Goal: Task Accomplishment & Management: Use online tool/utility

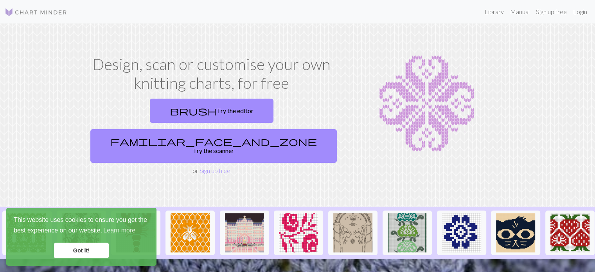
click at [75, 253] on link "Got it!" at bounding box center [81, 251] width 55 height 16
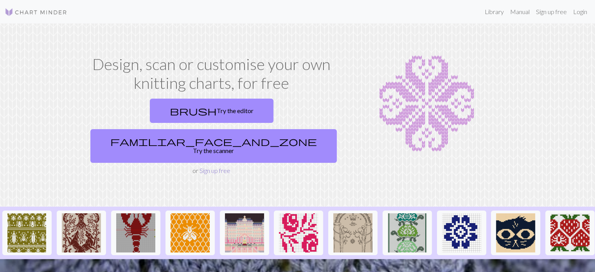
click at [208, 167] on link "Sign up free" at bounding box center [215, 170] width 31 height 7
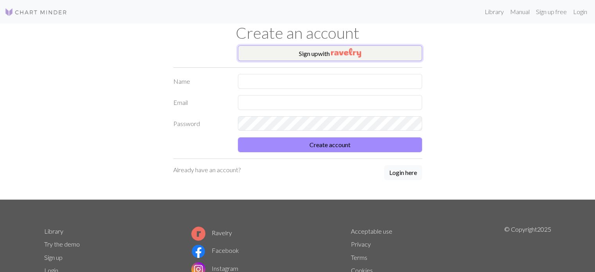
click at [348, 53] on img "button" at bounding box center [346, 52] width 30 height 9
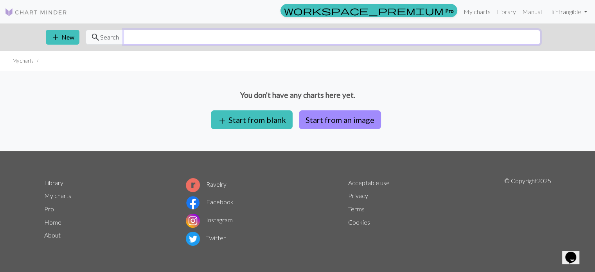
click at [143, 36] on input "text" at bounding box center [332, 37] width 417 height 15
type input "cathedral dome"
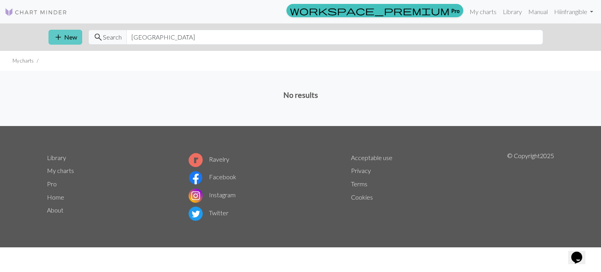
click at [64, 40] on button "add New" at bounding box center [66, 37] width 34 height 15
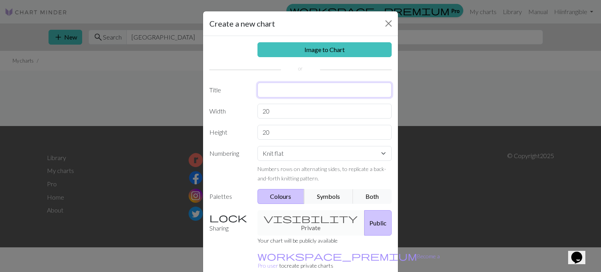
click at [281, 92] on input "text" at bounding box center [325, 90] width 135 height 15
type input "Cathedral Dome"
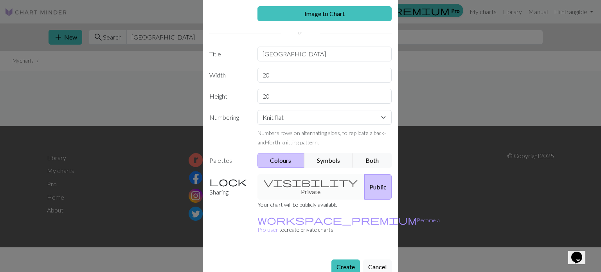
click at [292, 182] on div "visibility Private Public" at bounding box center [325, 186] width 144 height 25
click at [294, 217] on link "workspace_premium Become a Pro user" at bounding box center [349, 225] width 182 height 16
drag, startPoint x: 268, startPoint y: 76, endPoint x: 239, endPoint y: 78, distance: 29.4
click at [241, 77] on div "Width 20" at bounding box center [301, 75] width 192 height 15
type input "12"
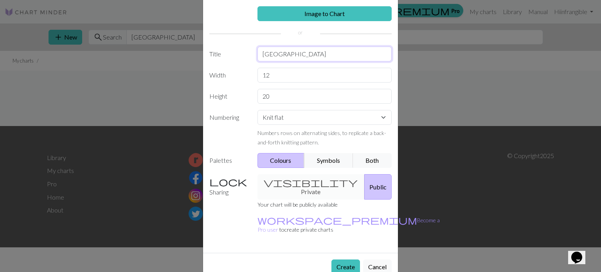
click at [316, 53] on input "Cathedral Dome" at bounding box center [325, 54] width 135 height 15
type input "Cathedral Dome Yoke"
drag, startPoint x: 281, startPoint y: 98, endPoint x: 233, endPoint y: 97, distance: 47.8
click at [233, 97] on div "Height 20" at bounding box center [301, 96] width 192 height 15
type input "60"
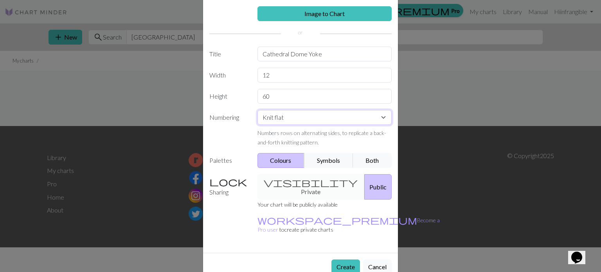
click at [379, 115] on select "Knit flat Knit in the round Lace knitting Cross stitch" at bounding box center [325, 117] width 135 height 15
select select "round"
click at [258, 110] on select "Knit flat Knit in the round Lace knitting Cross stitch" at bounding box center [325, 117] width 135 height 15
click at [342, 259] on button "Create" at bounding box center [345, 266] width 29 height 15
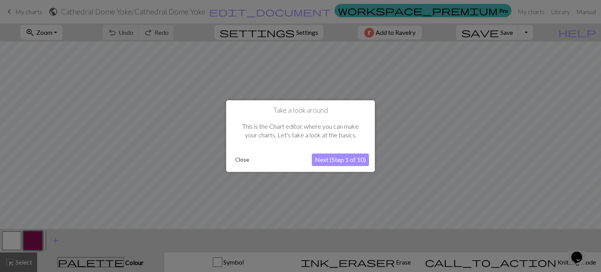
click at [354, 159] on button "Next (Step 1 of 10)" at bounding box center [340, 159] width 57 height 13
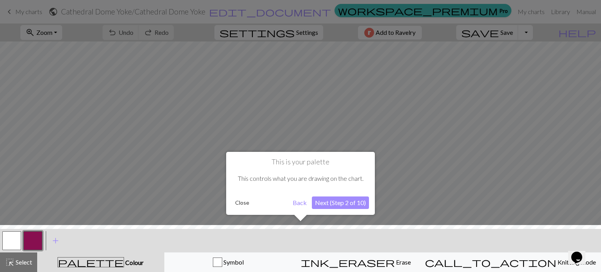
click at [342, 205] on button "Next (Step 2 of 10)" at bounding box center [340, 202] width 57 height 13
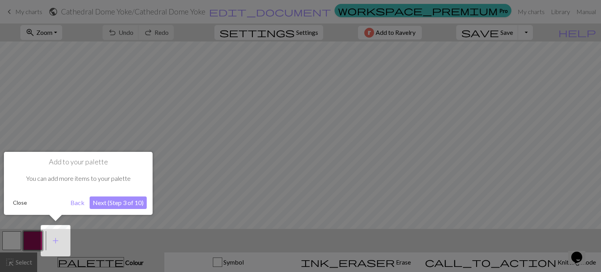
click at [131, 204] on button "Next (Step 3 of 10)" at bounding box center [118, 202] width 57 height 13
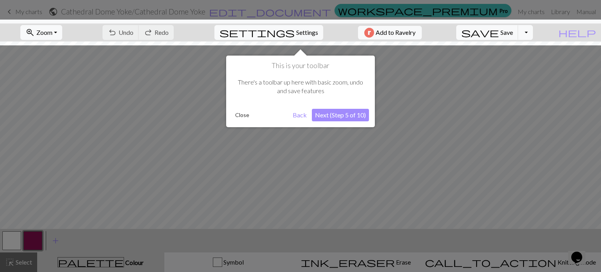
click at [340, 117] on button "Next (Step 5 of 10)" at bounding box center [340, 115] width 57 height 13
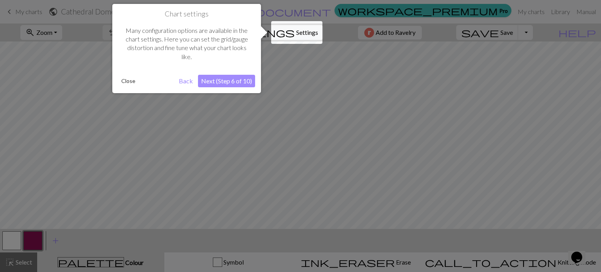
click at [222, 83] on button "Next (Step 6 of 10)" at bounding box center [226, 81] width 57 height 13
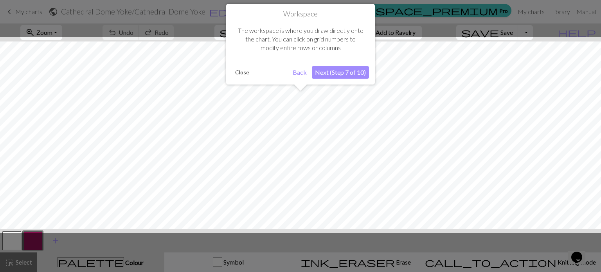
scroll to position [29, 0]
click at [346, 74] on button "Next (Step 7 of 10)" at bounding box center [340, 72] width 57 height 13
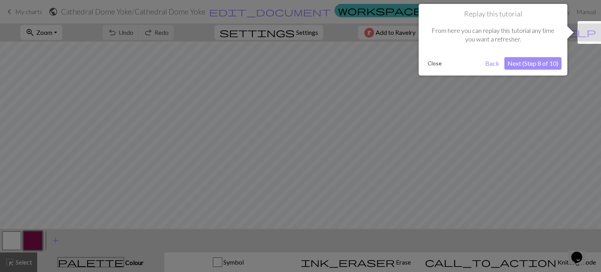
click at [539, 65] on button "Next (Step 8 of 10)" at bounding box center [532, 63] width 57 height 13
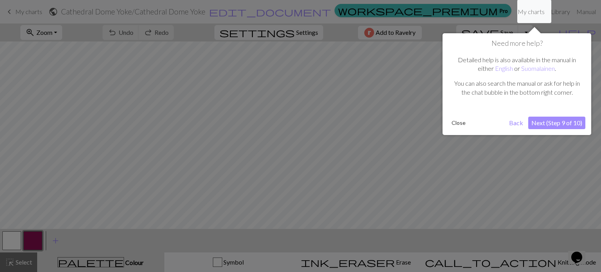
click at [556, 124] on button "Next (Step 9 of 10)" at bounding box center [556, 123] width 57 height 13
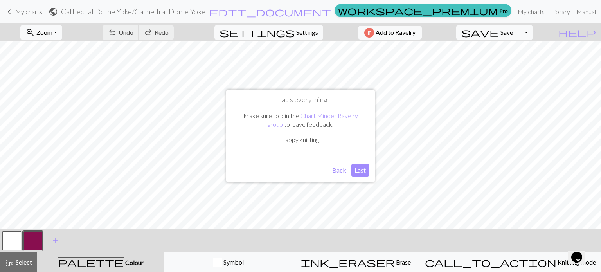
click at [360, 172] on button "Last" at bounding box center [360, 170] width 18 height 13
click at [288, 30] on span "settings" at bounding box center [257, 32] width 75 height 11
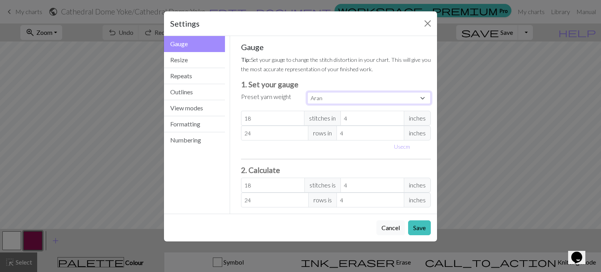
click at [423, 95] on select "Custom Square Lace Light Fingering Fingering Sport Double knit Worsted Aran Bul…" at bounding box center [369, 98] width 124 height 12
select select "dk"
click at [307, 92] on select "Custom Square Lace Light Fingering Fingering Sport Double knit Worsted Aran Bul…" at bounding box center [369, 98] width 124 height 12
type input "22"
type input "30"
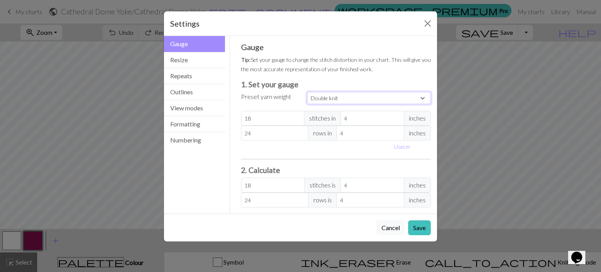
type input "22"
type input "30"
drag, startPoint x: 268, startPoint y: 119, endPoint x: 226, endPoint y: 117, distance: 41.9
click at [226, 117] on div "Gauge Gauge Resize Repeats Outlines View modes Formatting Numbering Gauge Resiz…" at bounding box center [300, 125] width 283 height 178
select select "custom"
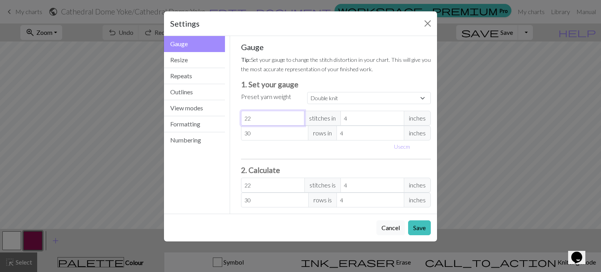
type input "5"
type input "5.5"
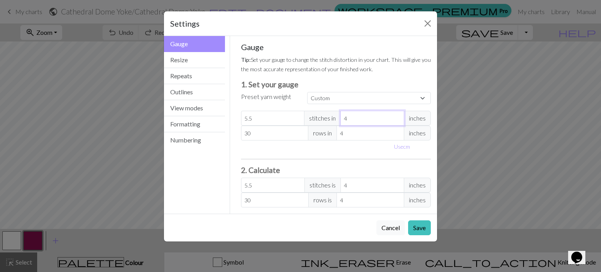
drag, startPoint x: 350, startPoint y: 119, endPoint x: 335, endPoint y: 117, distance: 15.0
click at [335, 117] on div "5.5 stitches in 4 inches" at bounding box center [336, 118] width 190 height 15
type input "1"
type input "22"
type input "1"
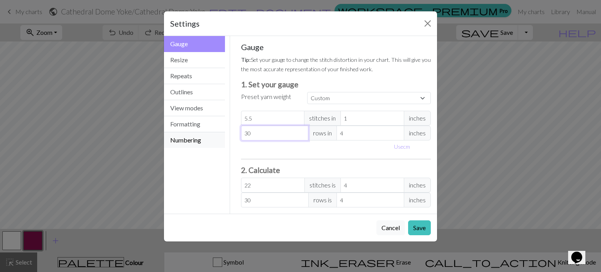
drag, startPoint x: 260, startPoint y: 134, endPoint x: 208, endPoint y: 133, distance: 51.7
click at [209, 133] on div "Gauge Gauge Resize Repeats Outlines View modes Formatting Numbering Gauge Resiz…" at bounding box center [300, 125] width 283 height 178
click at [255, 127] on input "30" at bounding box center [275, 133] width 68 height 15
type input "3"
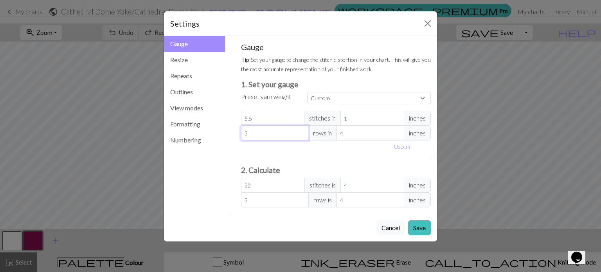
type input "0"
type input "7"
drag, startPoint x: 351, startPoint y: 133, endPoint x: 315, endPoint y: 132, distance: 35.6
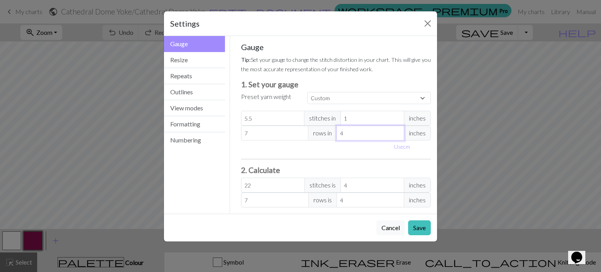
click at [315, 132] on div "7 rows in 4 inches" at bounding box center [336, 133] width 190 height 15
type input "1"
type input "28"
type input "1"
click at [423, 227] on button "Save" at bounding box center [419, 227] width 23 height 15
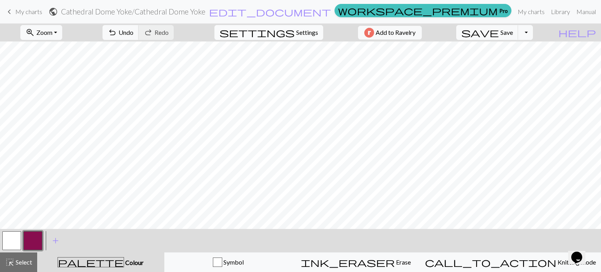
click at [302, 32] on span "Settings" at bounding box center [307, 32] width 22 height 9
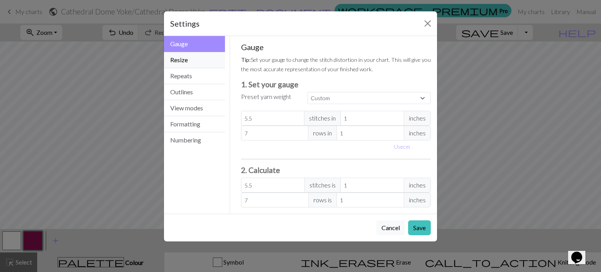
click at [191, 65] on button "Resize" at bounding box center [194, 60] width 61 height 16
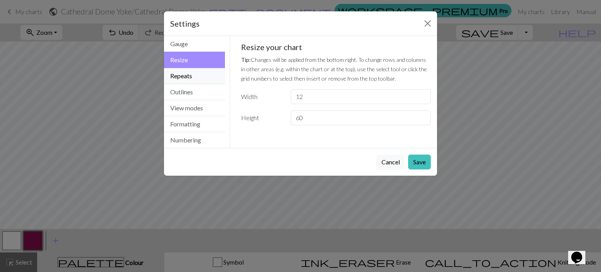
click at [183, 79] on button "Repeats" at bounding box center [194, 76] width 61 height 16
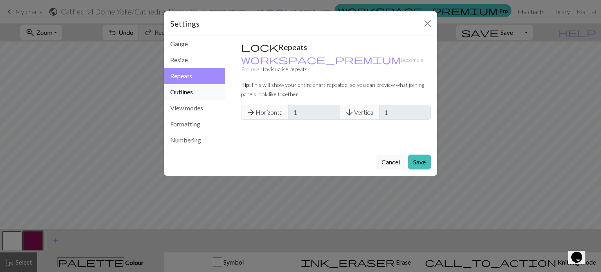
click at [169, 91] on button "Outlines" at bounding box center [194, 92] width 61 height 16
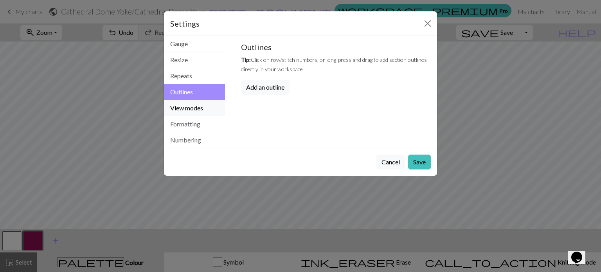
click at [195, 112] on button "View modes" at bounding box center [194, 108] width 61 height 16
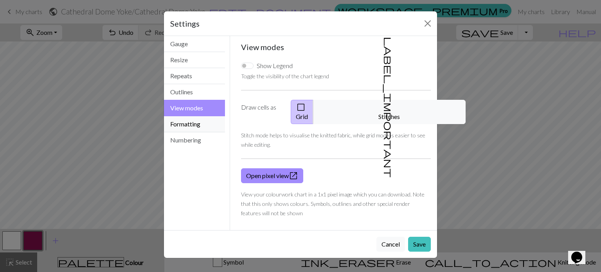
click at [188, 123] on button "Formatting" at bounding box center [194, 124] width 61 height 16
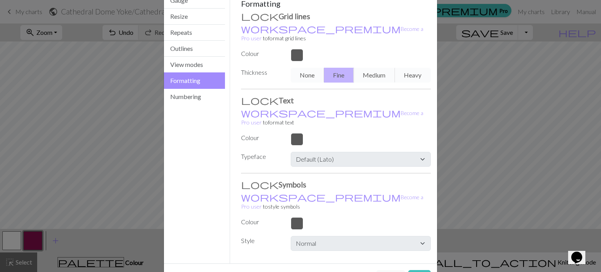
scroll to position [45, 0]
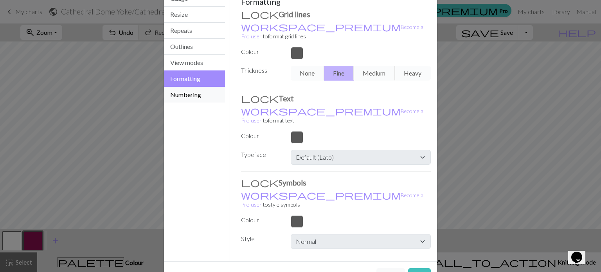
click at [185, 95] on button "Numbering" at bounding box center [194, 95] width 61 height 16
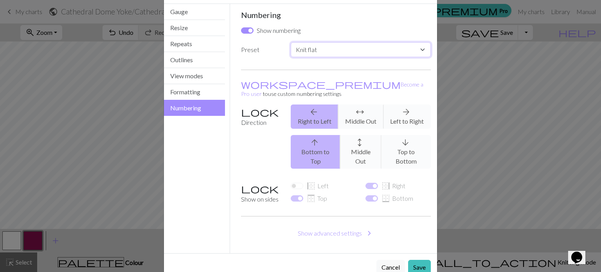
click at [410, 49] on select "Custom Knit flat Knit in the round Lace knitting Cross stitch" at bounding box center [361, 49] width 140 height 15
select select "round"
click at [291, 42] on select "Custom Knit flat Knit in the round Lace knitting Cross stitch" at bounding box center [361, 49] width 140 height 15
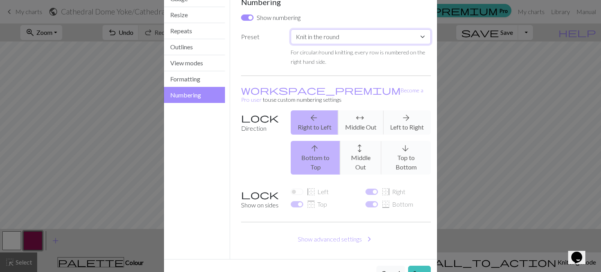
scroll to position [51, 0]
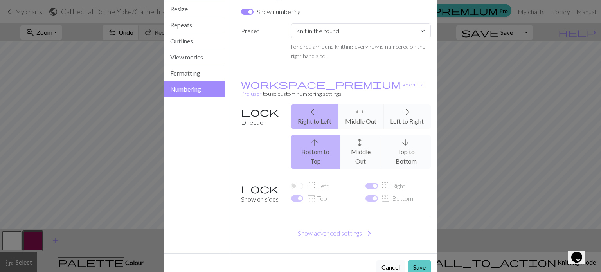
click at [416, 260] on button "Save" at bounding box center [419, 267] width 23 height 15
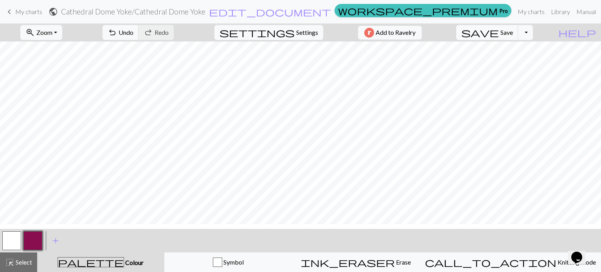
scroll to position [323, 0]
click at [13, 241] on button "button" at bounding box center [11, 240] width 19 height 19
drag, startPoint x: 14, startPoint y: 244, endPoint x: 5, endPoint y: 242, distance: 8.4
click at [5, 242] on button "button" at bounding box center [11, 240] width 19 height 19
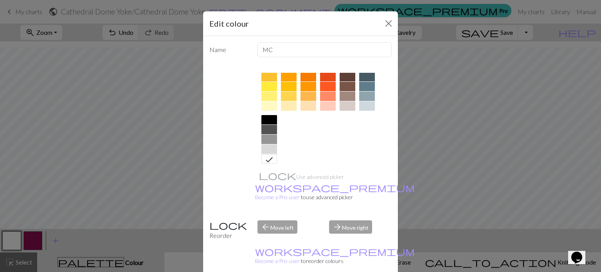
scroll to position [126, 0]
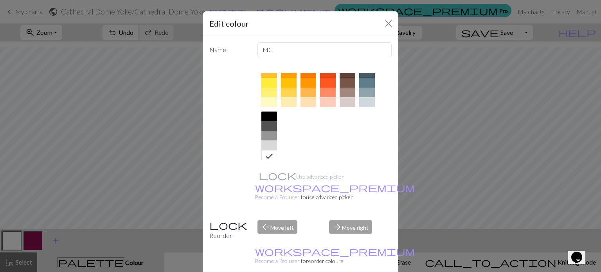
click at [264, 147] on div at bounding box center [269, 145] width 16 height 9
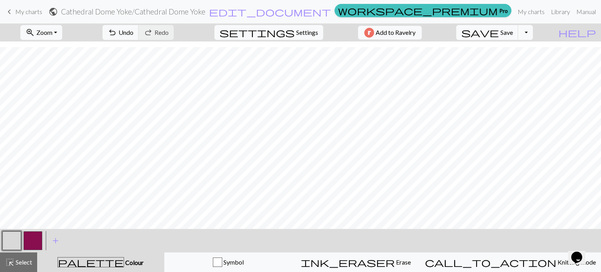
click at [35, 244] on button "button" at bounding box center [32, 240] width 19 height 19
click at [34, 243] on button "button" at bounding box center [32, 240] width 19 height 19
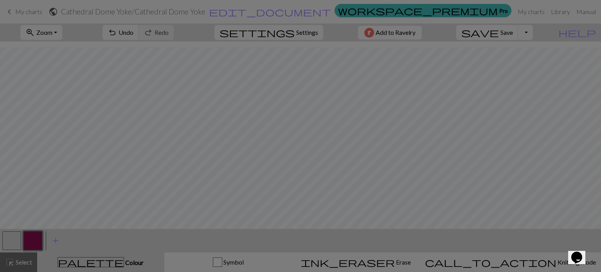
click at [34, 243] on div "Edit colour Name CC1 Use advanced picker workspace_premium Become a Pro user to…" at bounding box center [300, 136] width 601 height 272
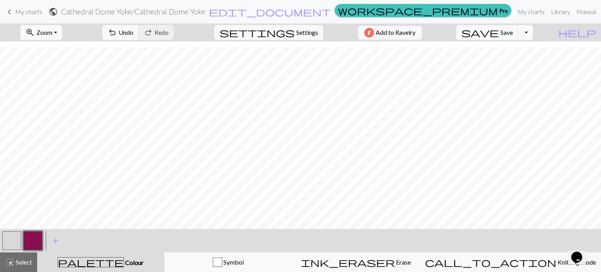
click at [34, 243] on button "button" at bounding box center [32, 240] width 19 height 19
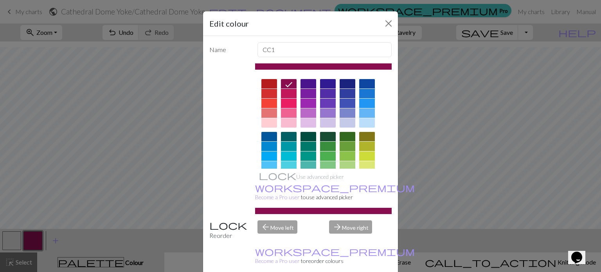
click at [346, 145] on div at bounding box center [348, 146] width 16 height 9
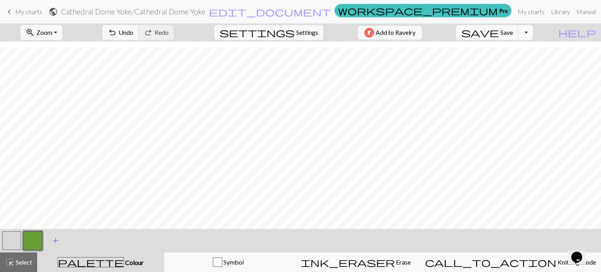
click at [56, 239] on span "add" at bounding box center [55, 240] width 9 height 11
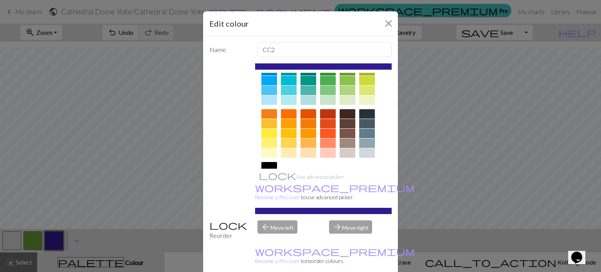
scroll to position [77, 0]
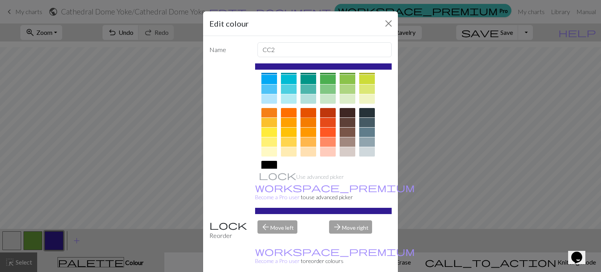
click at [304, 113] on div at bounding box center [309, 112] width 16 height 9
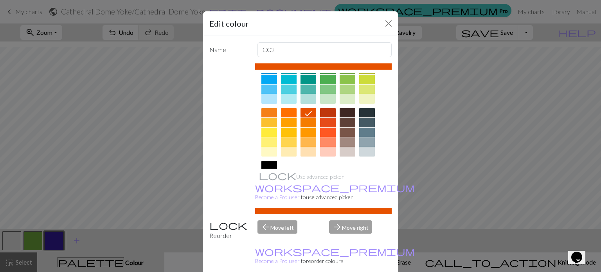
click at [286, 114] on div at bounding box center [289, 112] width 16 height 9
click at [265, 111] on div at bounding box center [269, 112] width 16 height 9
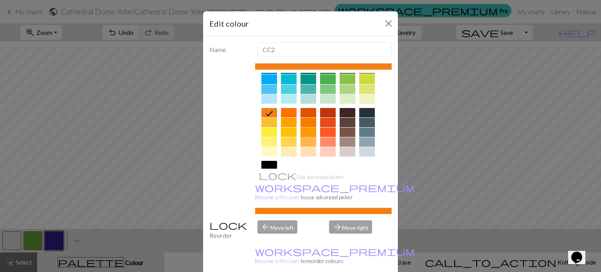
click at [307, 133] on div at bounding box center [309, 132] width 16 height 9
click at [303, 153] on div at bounding box center [309, 151] width 16 height 9
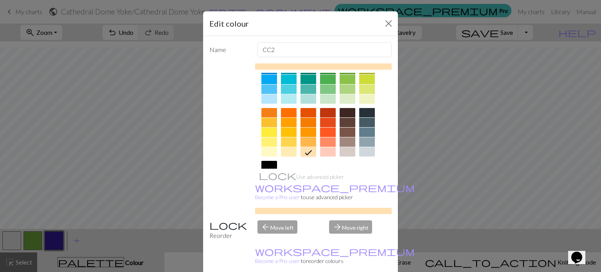
click at [304, 139] on div at bounding box center [309, 141] width 16 height 9
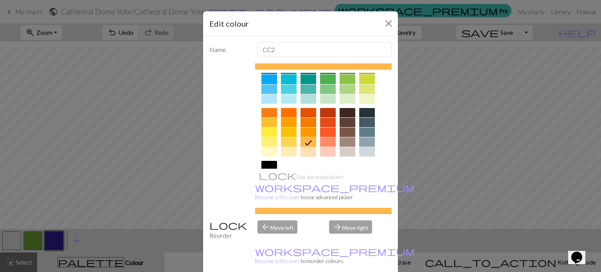
click at [304, 120] on div at bounding box center [309, 122] width 16 height 9
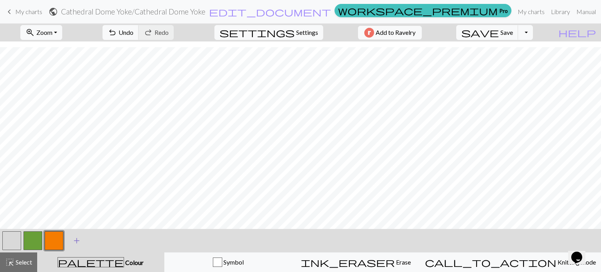
click at [74, 240] on span "add" at bounding box center [76, 240] width 9 height 11
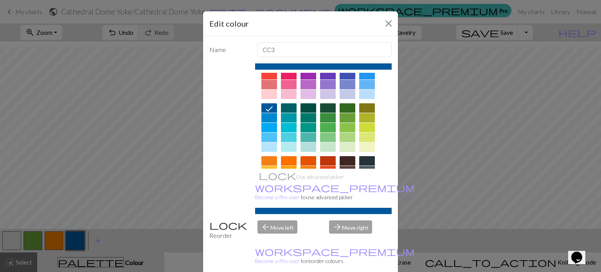
scroll to position [39, 0]
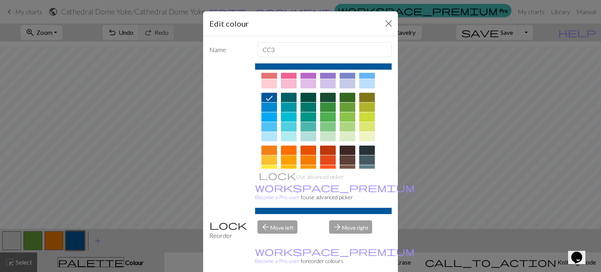
click at [263, 137] on div at bounding box center [269, 136] width 16 height 9
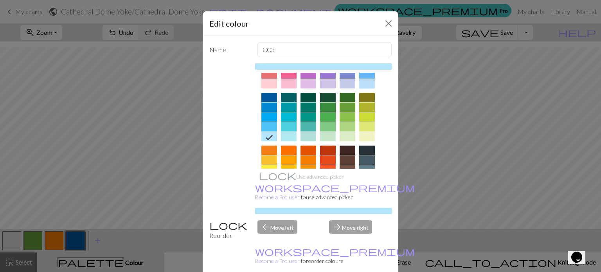
click at [363, 83] on div at bounding box center [367, 83] width 16 height 9
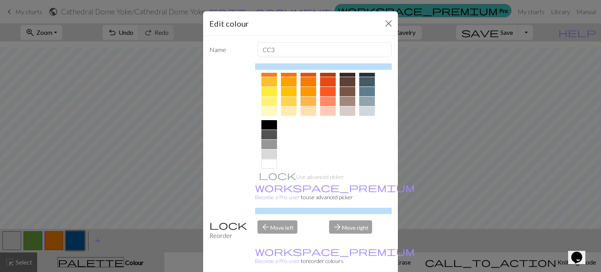
scroll to position [19, 0]
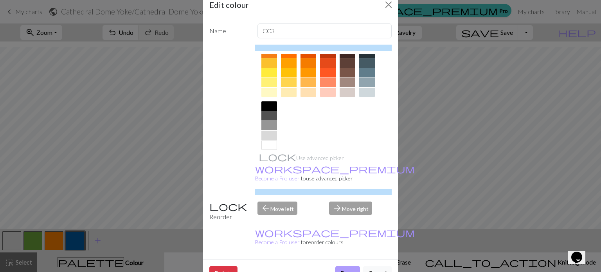
click at [342, 266] on button "Done" at bounding box center [347, 273] width 25 height 15
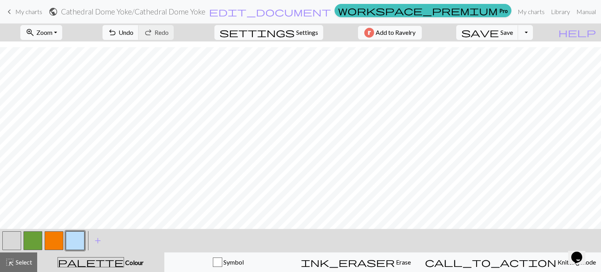
click at [70, 240] on button "button" at bounding box center [75, 240] width 19 height 19
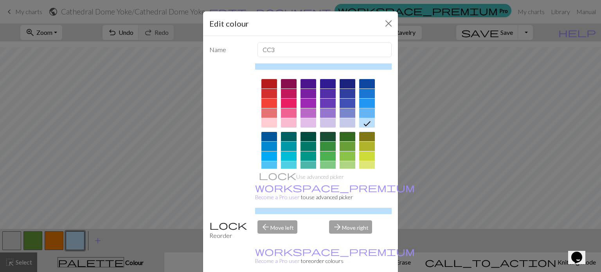
click at [363, 114] on div at bounding box center [367, 112] width 16 height 9
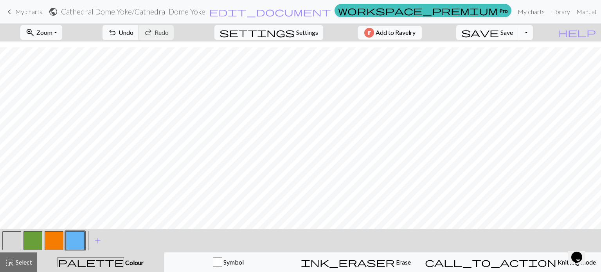
click at [58, 244] on button "button" at bounding box center [54, 240] width 19 height 19
click at [8, 241] on button "button" at bounding box center [11, 240] width 19 height 19
click at [57, 239] on button "button" at bounding box center [54, 240] width 19 height 19
click at [33, 244] on button "button" at bounding box center [32, 240] width 19 height 19
click at [75, 245] on button "button" at bounding box center [75, 240] width 19 height 19
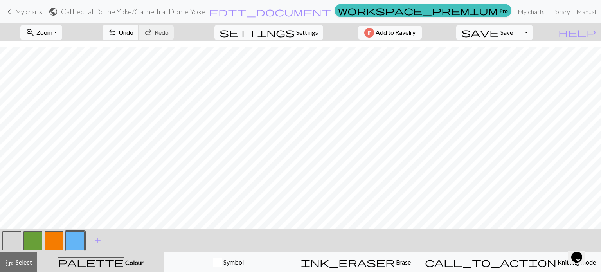
scroll to position [323, 0]
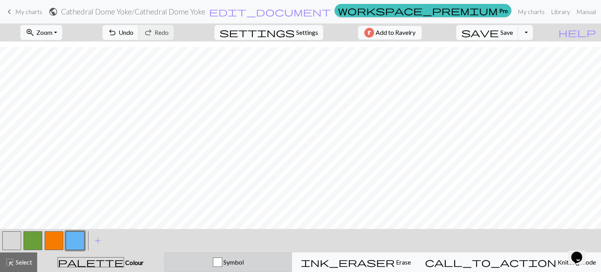
click at [222, 261] on div "button" at bounding box center [217, 262] width 9 height 9
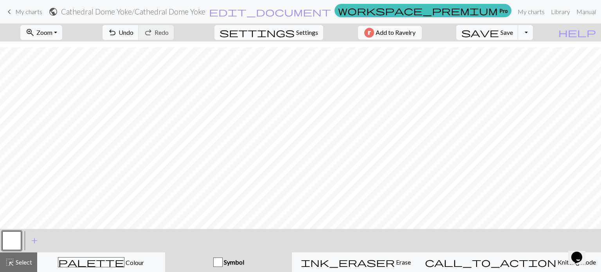
click at [11, 241] on button "button" at bounding box center [11, 240] width 19 height 19
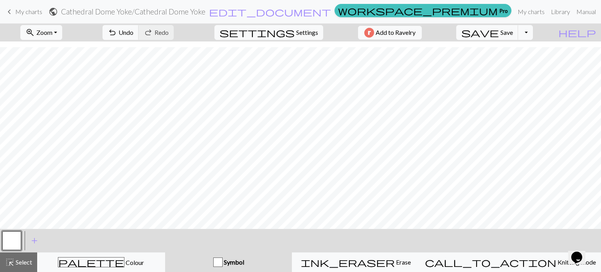
click at [9, 241] on button "button" at bounding box center [11, 240] width 19 height 19
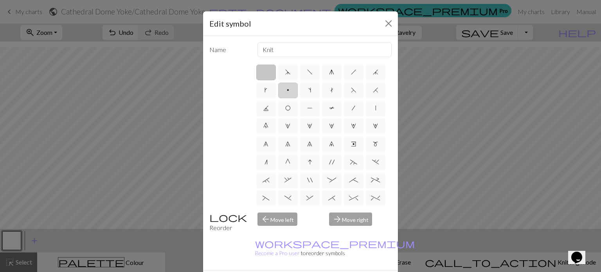
click at [298, 94] on label "p" at bounding box center [288, 91] width 20 height 16
click at [292, 90] on input "p" at bounding box center [289, 87] width 5 height 5
radio input "true"
type input "purl"
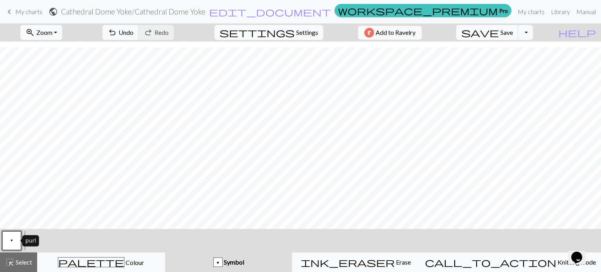
click at [15, 242] on button "p" at bounding box center [11, 240] width 19 height 19
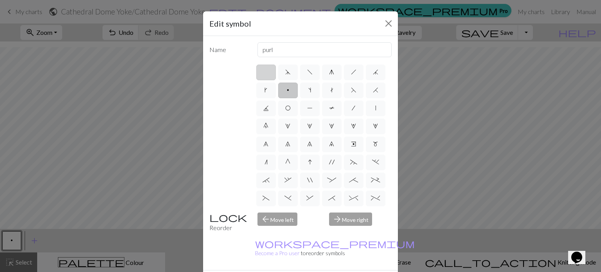
click at [263, 71] on label at bounding box center [266, 73] width 20 height 16
click at [266, 71] on input "radio" at bounding box center [268, 69] width 5 height 5
radio input "true"
type input "Knit"
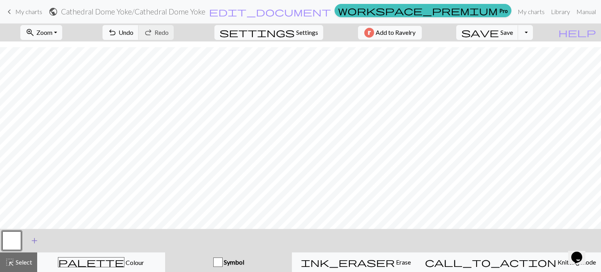
click at [33, 243] on span "add" at bounding box center [34, 240] width 9 height 11
click at [30, 242] on button "button" at bounding box center [32, 240] width 19 height 19
click at [41, 239] on button "button" at bounding box center [32, 240] width 19 height 19
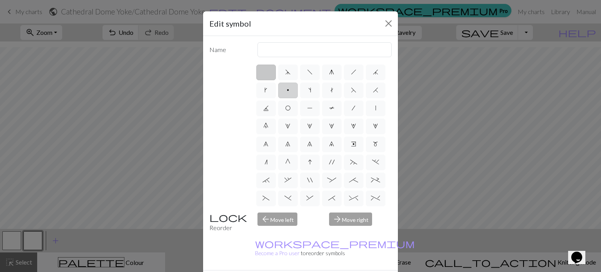
click at [298, 92] on label "p" at bounding box center [288, 91] width 20 height 16
click at [292, 90] on input "p" at bounding box center [289, 87] width 5 height 5
radio input "true"
type input "purl"
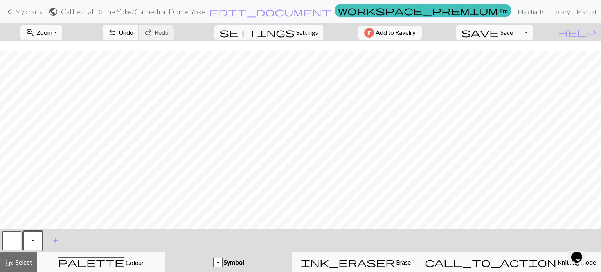
scroll to position [245, 0]
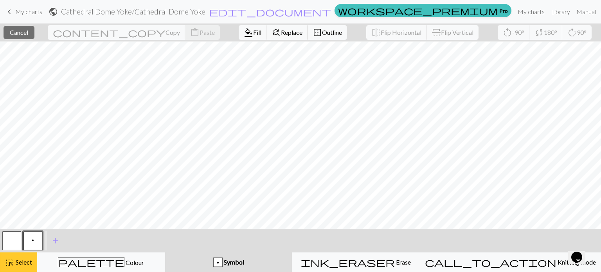
click at [23, 266] on span "Select" at bounding box center [23, 261] width 18 height 7
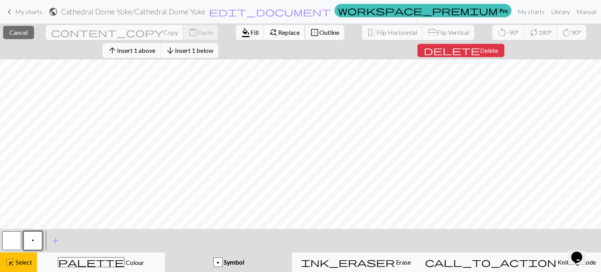
click at [278, 33] on span "Replace" at bounding box center [289, 32] width 22 height 7
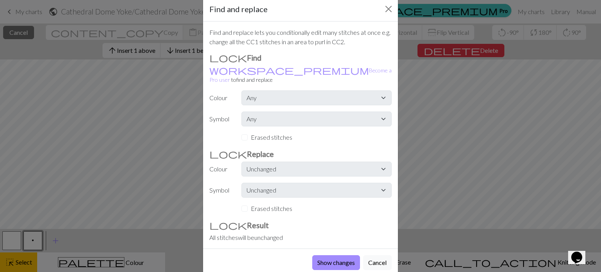
scroll to position [21, 0]
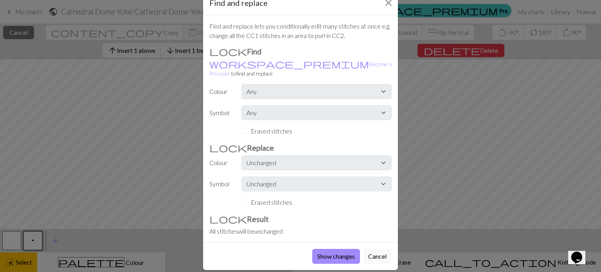
click at [376, 249] on button "Cancel" at bounding box center [377, 256] width 29 height 15
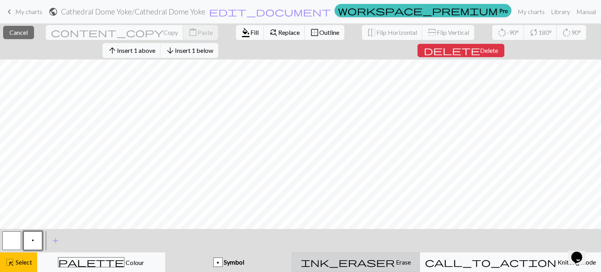
click at [384, 264] on span "ink_eraser" at bounding box center [348, 262] width 94 height 11
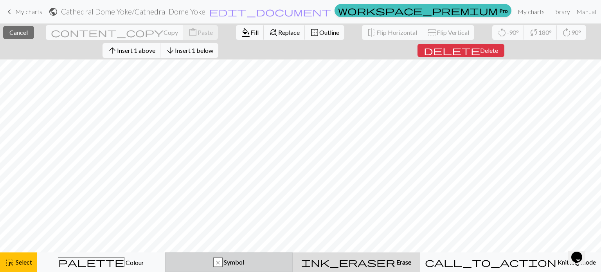
click at [244, 263] on span "Symbol" at bounding box center [234, 261] width 22 height 7
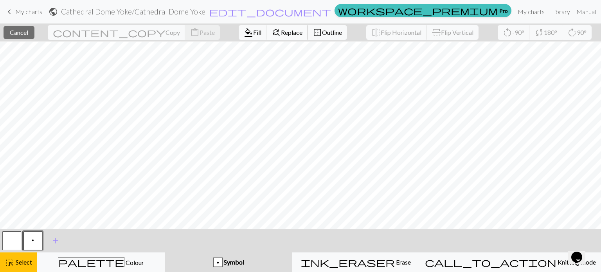
click at [272, 32] on span "find_replace" at bounding box center [276, 32] width 9 height 11
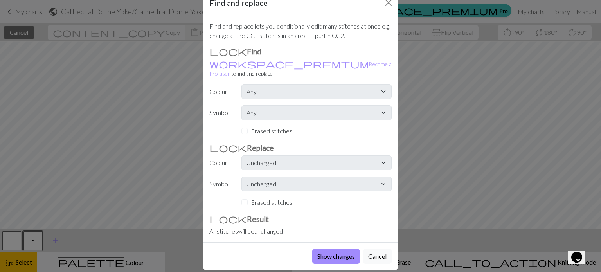
click at [264, 198] on label "Erased stitches" at bounding box center [271, 202] width 41 height 9
click at [241, 198] on div "Erased stitches" at bounding box center [316, 202] width 150 height 9
click at [369, 250] on button "Cancel" at bounding box center [377, 256] width 29 height 15
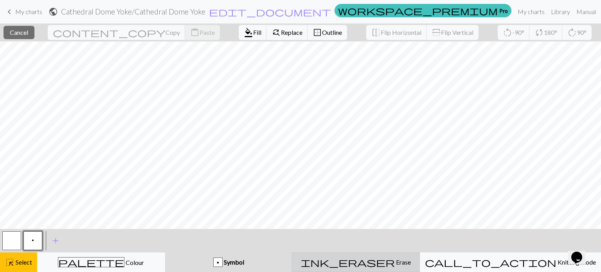
click at [384, 260] on span "ink_eraser" at bounding box center [348, 262] width 94 height 11
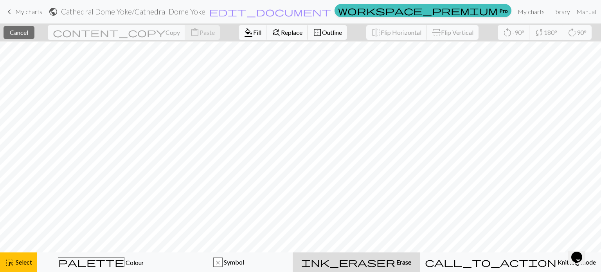
click at [398, 264] on span "Erase" at bounding box center [403, 261] width 16 height 7
click at [22, 259] on span "Select" at bounding box center [23, 261] width 18 height 7
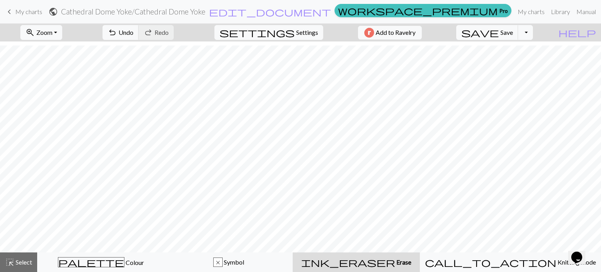
scroll to position [299, 0]
click at [513, 36] on span "Save" at bounding box center [507, 32] width 13 height 7
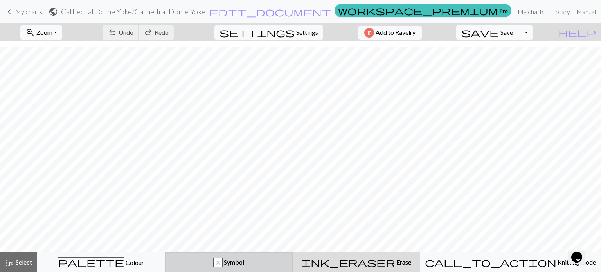
click at [244, 262] on span "Symbol" at bounding box center [234, 261] width 22 height 7
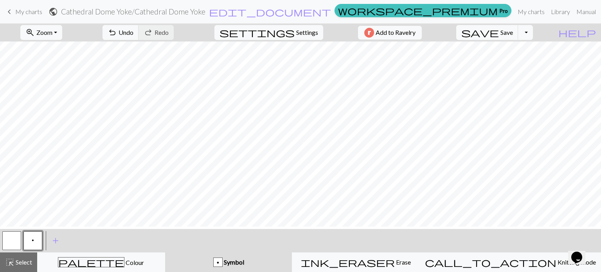
scroll to position [0, 0]
click at [55, 241] on span "add" at bounding box center [55, 240] width 9 height 11
click at [55, 241] on button "button" at bounding box center [54, 240] width 19 height 19
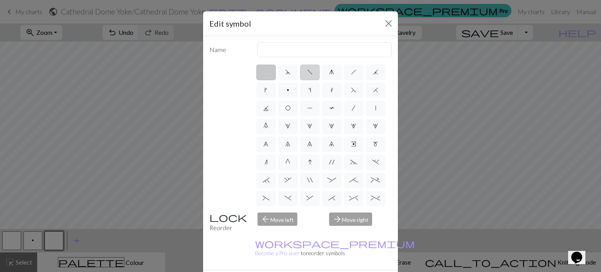
click at [310, 73] on label "f" at bounding box center [310, 73] width 20 height 16
click at [310, 72] on input "f" at bounding box center [309, 69] width 5 height 5
radio input "true"
type input "left leaning decrease"
click at [351, 73] on span "h" at bounding box center [353, 72] width 5 height 6
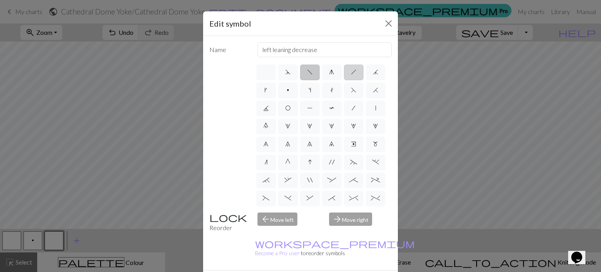
click at [351, 72] on input "h" at bounding box center [353, 69] width 5 height 5
radio input "true"
type input "right leaning decrease"
click at [290, 76] on label "d" at bounding box center [288, 73] width 20 height 16
click at [290, 72] on input "d" at bounding box center [287, 69] width 5 height 5
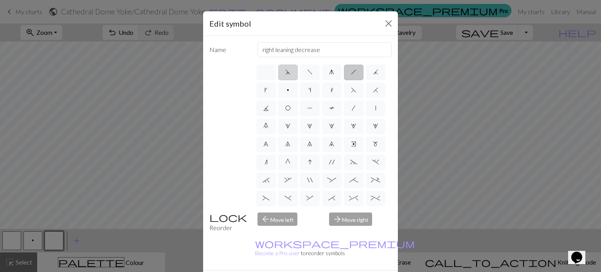
radio input "true"
type input "sk2p"
click at [327, 75] on label "g" at bounding box center [332, 73] width 20 height 16
click at [329, 72] on input "g" at bounding box center [331, 69] width 5 height 5
radio input "true"
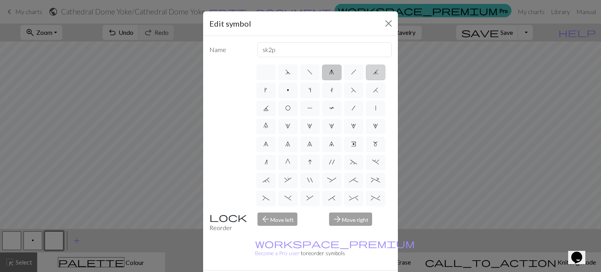
click at [366, 80] on label "j" at bounding box center [376, 73] width 20 height 16
click at [373, 72] on input "j" at bounding box center [375, 69] width 5 height 5
radio input "true"
type input "k3tog"
click at [276, 91] on label "k" at bounding box center [266, 91] width 20 height 16
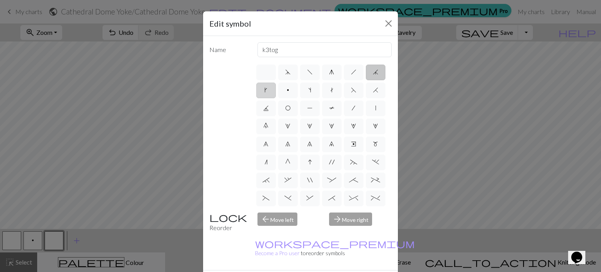
click at [270, 90] on input "k" at bounding box center [267, 87] width 5 height 5
radio input "true"
type input "right leaning increase"
click at [344, 98] on label "F" at bounding box center [354, 91] width 20 height 16
click at [351, 90] on input "F" at bounding box center [353, 87] width 5 height 5
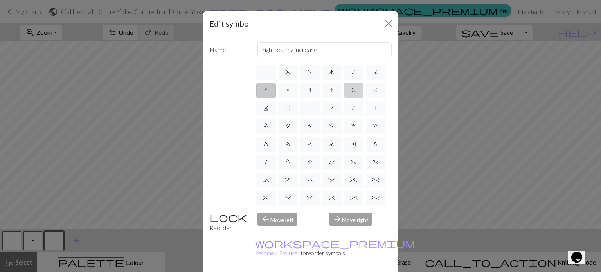
radio input "true"
type input "ssk"
click at [373, 93] on span "H" at bounding box center [375, 90] width 5 height 6
click at [373, 90] on input "H" at bounding box center [375, 87] width 5 height 5
radio input "true"
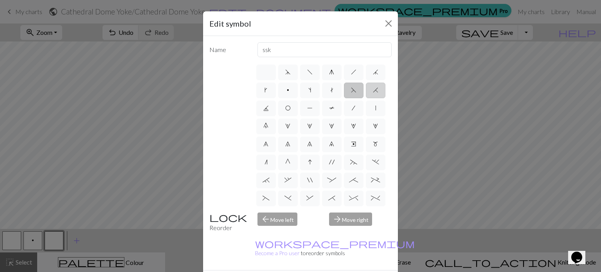
type input "k2tog"
click at [320, 90] on label "s" at bounding box center [310, 91] width 20 height 16
click at [313, 90] on input "s" at bounding box center [310, 87] width 5 height 5
radio input "true"
type input "increase one left leaning"
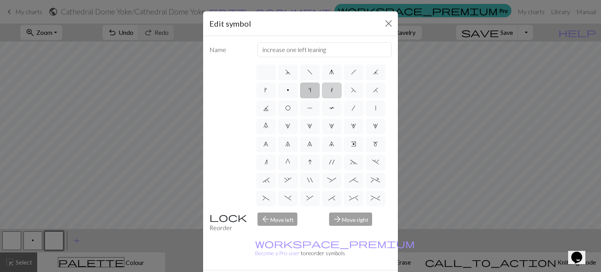
click at [342, 87] on label "t" at bounding box center [332, 91] width 20 height 16
click at [335, 87] on input "t" at bounding box center [332, 87] width 5 height 5
radio input "true"
type input "ktbl"
click at [298, 92] on label "p" at bounding box center [288, 91] width 20 height 16
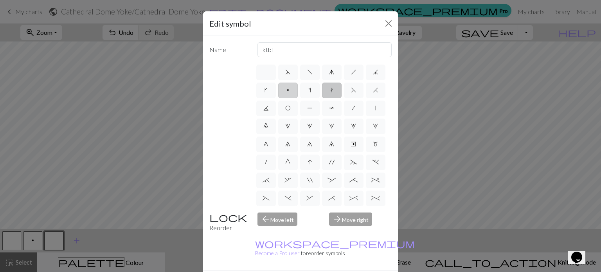
click at [292, 90] on input "p" at bounding box center [289, 87] width 5 height 5
radio input "true"
type input "purl"
click at [344, 116] on label "/" at bounding box center [354, 109] width 20 height 16
click at [352, 108] on input "/" at bounding box center [354, 105] width 5 height 5
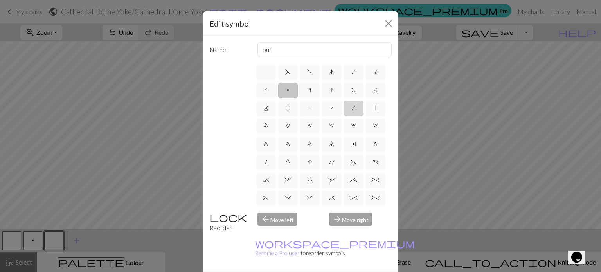
radio input "true"
type input "right leaning decrease"
click at [322, 116] on label "T" at bounding box center [332, 109] width 20 height 16
click at [329, 108] on input "T" at bounding box center [331, 105] width 5 height 5
radio input "true"
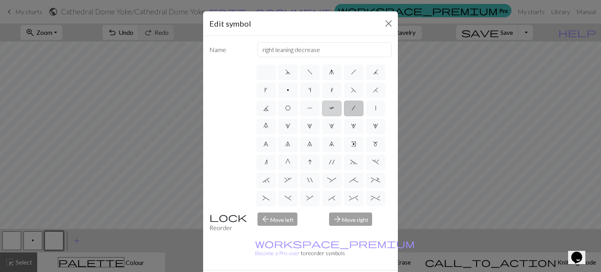
type input "ptbl"
click at [375, 111] on span "|" at bounding box center [375, 108] width 1 height 6
click at [375, 108] on input "|" at bounding box center [377, 105] width 5 height 5
radio input "true"
type input "slip stitch"
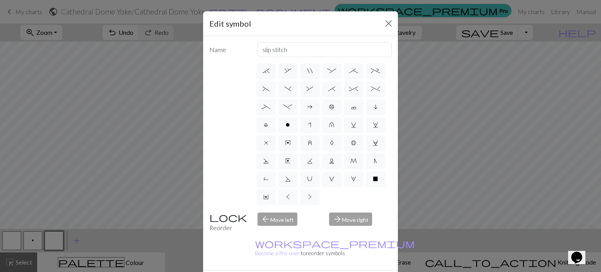
scroll to position [157, 0]
click at [286, 122] on span "o" at bounding box center [288, 125] width 4 height 6
click at [286, 229] on input "o" at bounding box center [288, 231] width 5 height 5
radio input "true"
type input "purl"
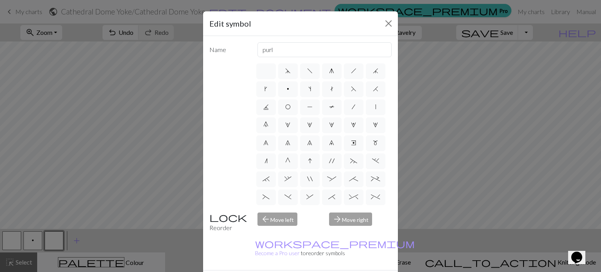
scroll to position [0, 0]
click at [276, 92] on label "k" at bounding box center [266, 91] width 20 height 16
click at [270, 90] on input "k" at bounding box center [267, 87] width 5 height 5
radio input "true"
type input "right leaning increase"
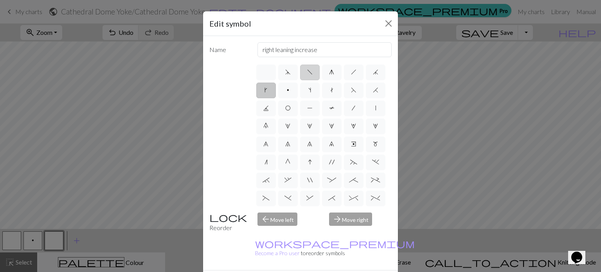
click at [307, 74] on span "f" at bounding box center [309, 72] width 5 height 6
click at [307, 72] on input "f" at bounding box center [309, 69] width 5 height 5
radio input "true"
type input "left leaning decrease"
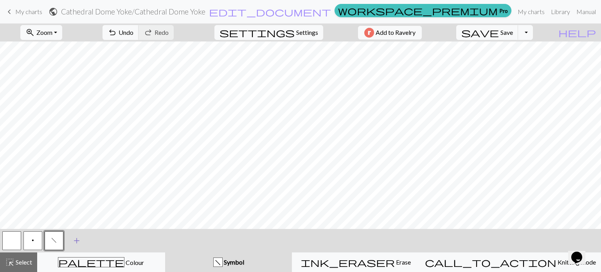
click at [74, 241] on span "add" at bounding box center [76, 240] width 9 height 11
click at [66, 239] on button "button" at bounding box center [75, 240] width 19 height 19
click at [72, 238] on button "button" at bounding box center [75, 240] width 19 height 19
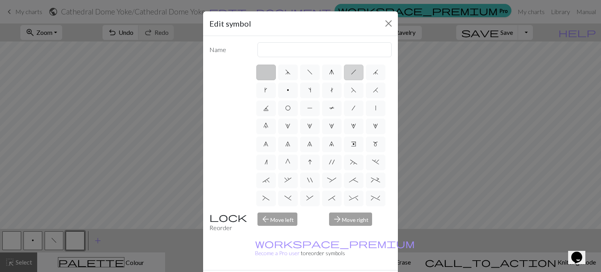
click at [344, 74] on label "h" at bounding box center [354, 73] width 20 height 16
click at [351, 72] on input "h" at bounding box center [353, 69] width 5 height 5
radio input "true"
type input "right leaning decrease"
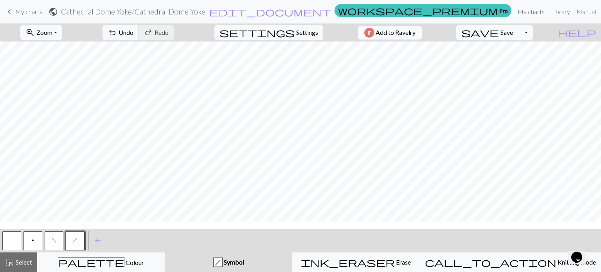
scroll to position [274, 0]
click at [53, 240] on span "f" at bounding box center [53, 240] width 5 height 6
click at [54, 240] on span "f" at bounding box center [53, 240] width 5 height 6
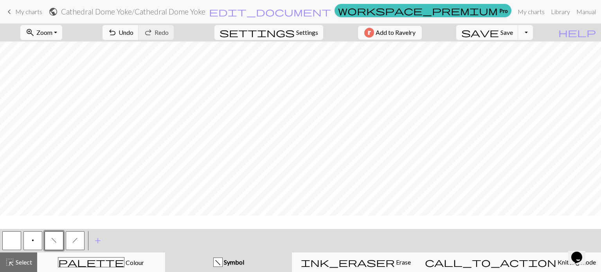
scroll to position [196, 0]
click at [76, 239] on span "h" at bounding box center [74, 240] width 5 height 6
click at [56, 244] on button "f" at bounding box center [54, 240] width 19 height 19
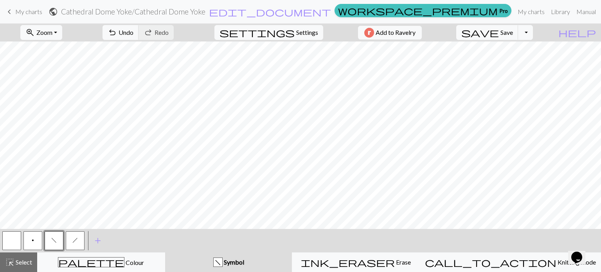
click at [78, 240] on button "h" at bounding box center [75, 240] width 19 height 19
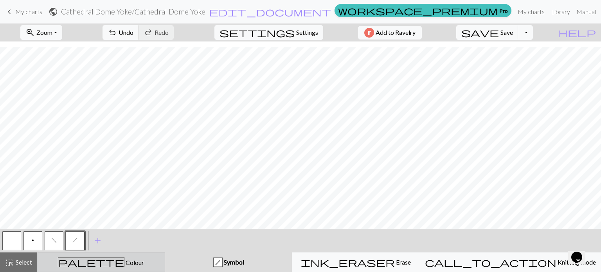
click at [140, 266] on div "palette Colour Colour" at bounding box center [101, 262] width 118 height 10
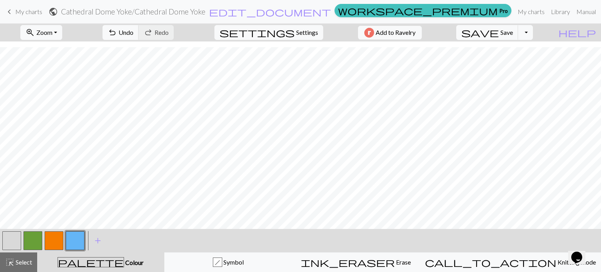
click at [33, 238] on button "button" at bounding box center [32, 240] width 19 height 19
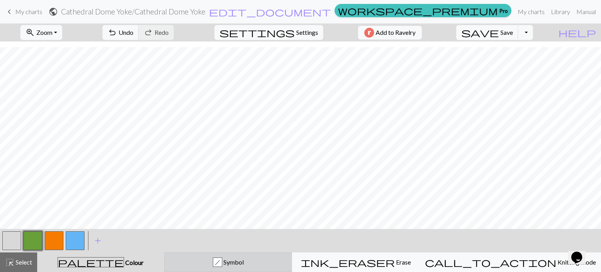
click at [243, 263] on span "Symbol" at bounding box center [233, 261] width 22 height 7
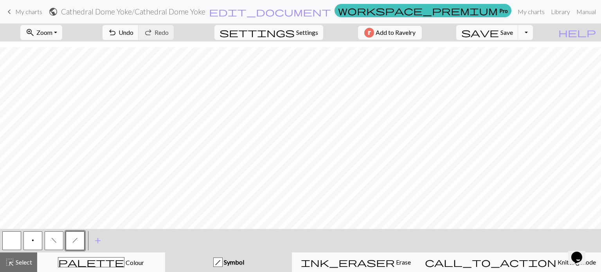
click at [19, 240] on button "button" at bounding box center [11, 240] width 19 height 19
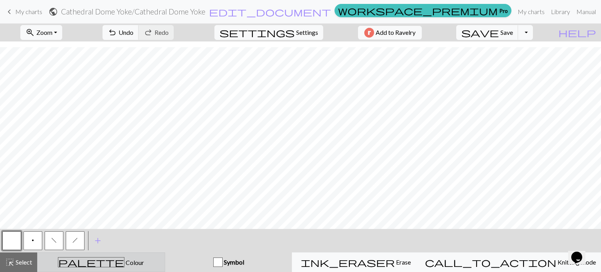
click at [124, 262] on span "Colour" at bounding box center [134, 262] width 20 height 7
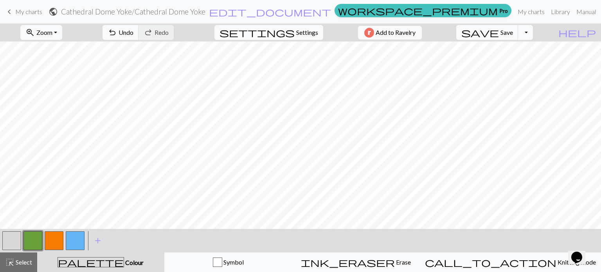
scroll to position [245, 0]
click at [81, 239] on button "button" at bounding box center [75, 240] width 19 height 19
click at [34, 235] on button "button" at bounding box center [32, 240] width 19 height 19
click at [80, 241] on button "button" at bounding box center [75, 240] width 19 height 19
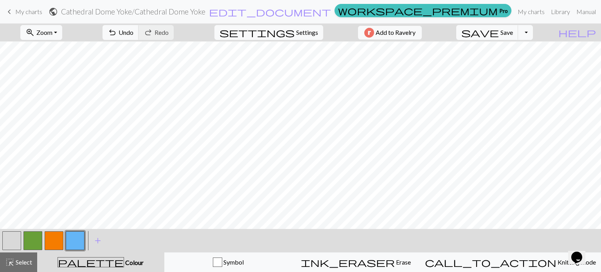
click at [55, 239] on button "button" at bounding box center [54, 240] width 19 height 19
click at [77, 243] on button "button" at bounding box center [75, 240] width 19 height 19
click at [32, 240] on button "button" at bounding box center [32, 240] width 19 height 19
click at [48, 242] on button "button" at bounding box center [54, 240] width 19 height 19
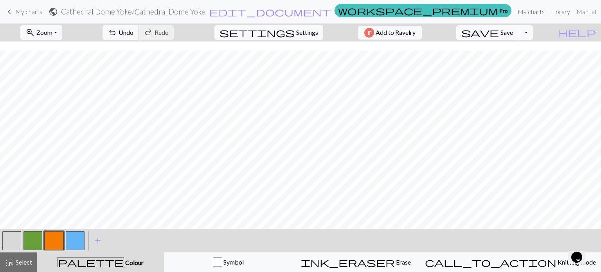
scroll to position [157, 0]
click at [70, 244] on button "button" at bounding box center [75, 240] width 19 height 19
click at [29, 238] on button "button" at bounding box center [32, 240] width 19 height 19
click at [70, 238] on button "button" at bounding box center [75, 240] width 19 height 19
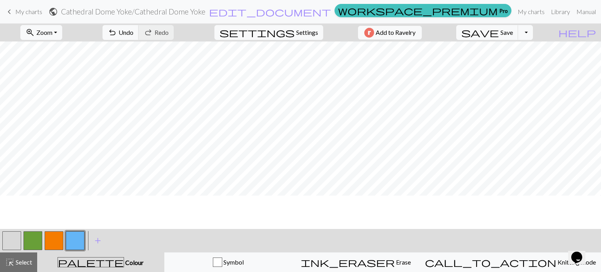
scroll to position [196, 0]
click at [74, 245] on button "button" at bounding box center [75, 240] width 19 height 19
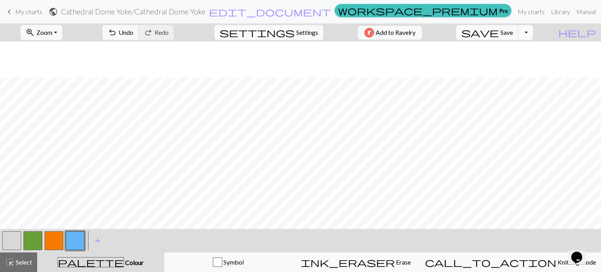
scroll to position [117, 0]
click at [33, 246] on button "button" at bounding box center [32, 240] width 19 height 19
click at [133, 34] on span "Undo" at bounding box center [126, 32] width 15 height 7
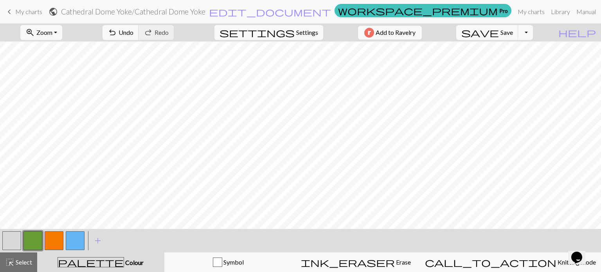
click at [54, 239] on button "button" at bounding box center [54, 240] width 19 height 19
click at [72, 244] on button "button" at bounding box center [75, 240] width 19 height 19
click at [55, 245] on button "button" at bounding box center [54, 240] width 19 height 19
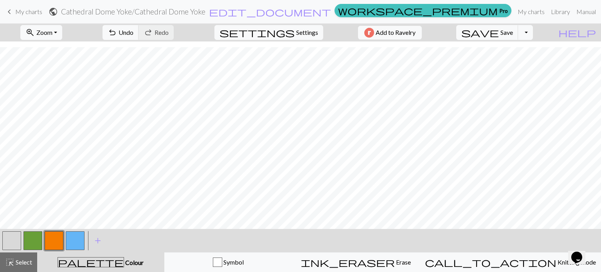
click at [28, 240] on button "button" at bounding box center [32, 240] width 19 height 19
click at [513, 32] on span "Save" at bounding box center [507, 32] width 13 height 7
click at [533, 34] on button "Toggle Dropdown" at bounding box center [525, 32] width 15 height 15
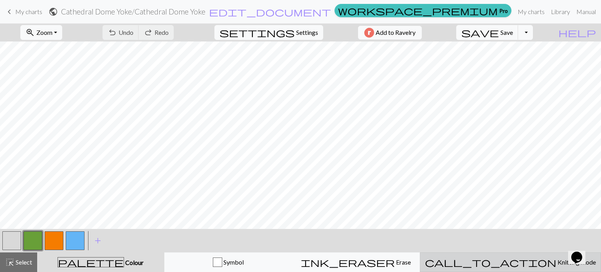
click at [557, 266] on span "Knitting mode" at bounding box center [577, 261] width 40 height 7
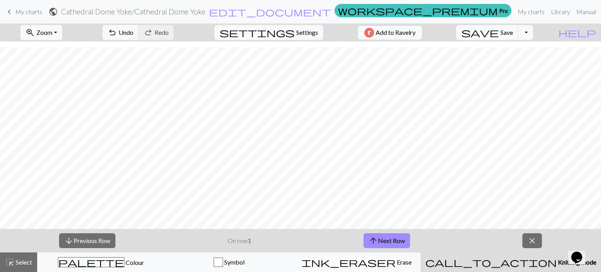
scroll to position [323, 0]
click at [530, 241] on span "close" at bounding box center [532, 240] width 9 height 11
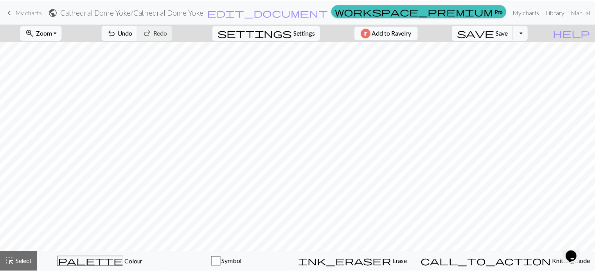
scroll to position [299, 0]
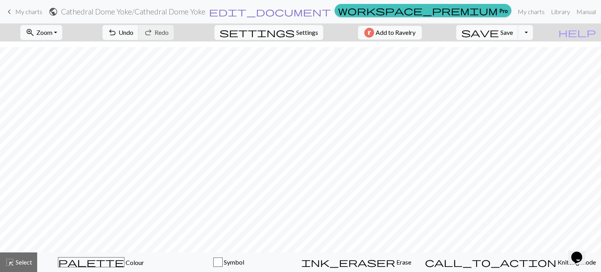
click at [319, 12] on span "edit_document" at bounding box center [270, 11] width 122 height 11
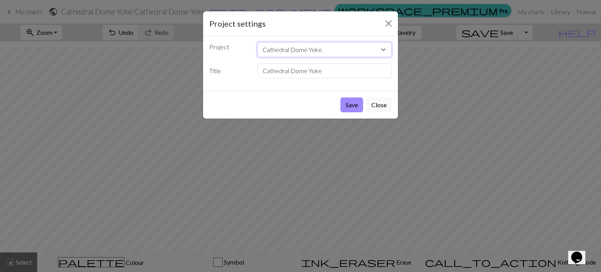
click at [333, 49] on select "Cathedral Dome Yoke" at bounding box center [325, 49] width 135 height 15
click at [329, 52] on select "Cathedral Dome Yoke" at bounding box center [325, 49] width 135 height 15
click at [302, 52] on select "Cathedral Dome Yoke" at bounding box center [325, 49] width 135 height 15
click at [304, 51] on select "Cathedral Dome Yoke" at bounding box center [325, 49] width 135 height 15
click at [313, 69] on input "Cathedral Dome Yoke" at bounding box center [325, 70] width 135 height 15
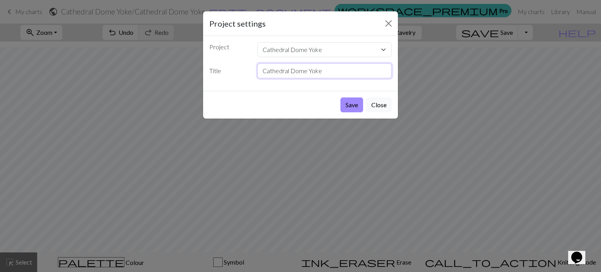
click at [337, 72] on input "Cathedral Dome Yoke" at bounding box center [325, 70] width 135 height 15
click at [377, 106] on button "Close" at bounding box center [378, 104] width 25 height 15
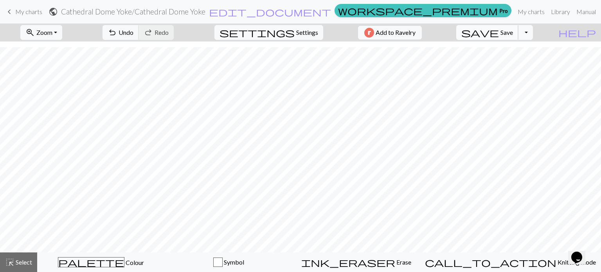
click at [499, 35] on span "save" at bounding box center [480, 32] width 38 height 11
click at [533, 32] on button "Toggle Dropdown" at bounding box center [525, 32] width 15 height 15
click at [33, 13] on span "My charts" at bounding box center [28, 11] width 27 height 7
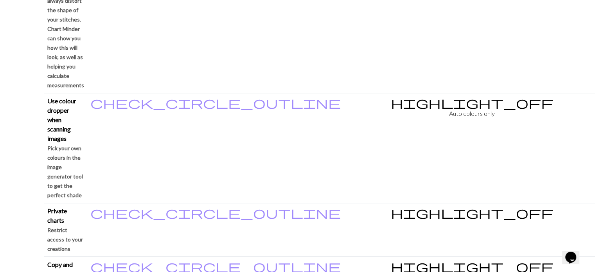
scroll to position [783, 0]
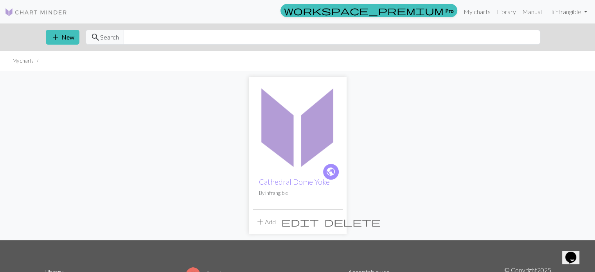
click at [319, 222] on span "edit" at bounding box center [300, 221] width 38 height 11
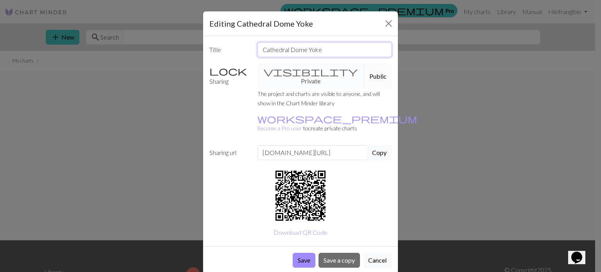
drag, startPoint x: 308, startPoint y: 50, endPoint x: 341, endPoint y: 52, distance: 32.5
click at [341, 52] on input "Cathedral Dome Yoke" at bounding box center [325, 49] width 135 height 15
type input "Cathedral Dome"
click at [299, 253] on button "Save" at bounding box center [304, 260] width 23 height 15
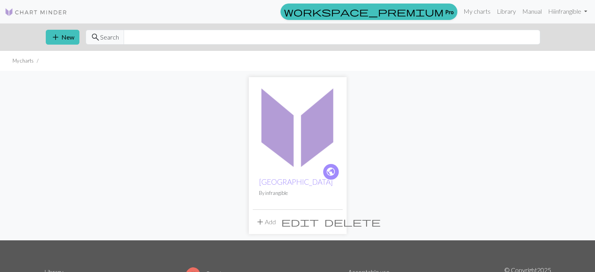
click at [265, 223] on button "add Add" at bounding box center [266, 221] width 26 height 15
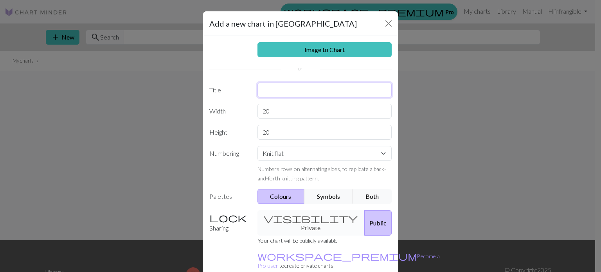
click at [288, 92] on input "text" at bounding box center [325, 90] width 135 height 15
type input "Cathedral Dome Sleeve"
drag, startPoint x: 274, startPoint y: 112, endPoint x: 229, endPoint y: 108, distance: 45.6
click at [229, 108] on div "Width 20" at bounding box center [301, 111] width 192 height 15
type input "12"
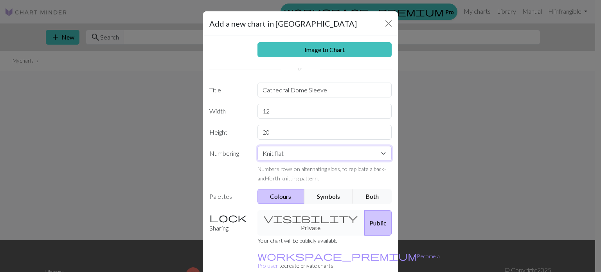
click at [316, 152] on select "Knit flat Knit in the round Lace knitting Cross stitch" at bounding box center [325, 153] width 135 height 15
select select "round"
click at [258, 146] on select "Knit flat Knit in the round Lace knitting Cross stitch" at bounding box center [325, 153] width 135 height 15
drag, startPoint x: 277, startPoint y: 130, endPoint x: 229, endPoint y: 133, distance: 48.2
click at [229, 133] on div "Height 20" at bounding box center [301, 132] width 192 height 15
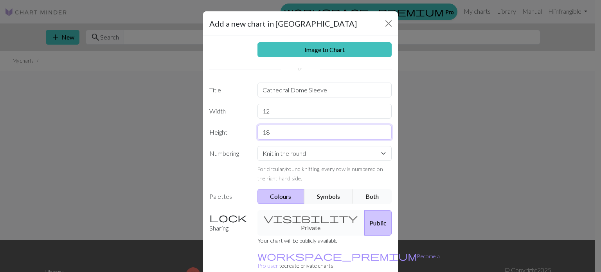
type input "18"
click at [365, 193] on button "Both" at bounding box center [372, 196] width 39 height 15
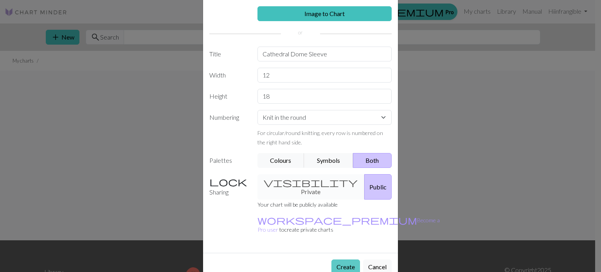
click at [348, 259] on button "Create" at bounding box center [345, 266] width 29 height 15
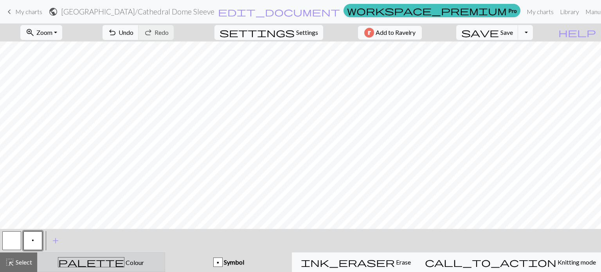
click at [125, 267] on button "palette Colour Colour" at bounding box center [101, 262] width 128 height 20
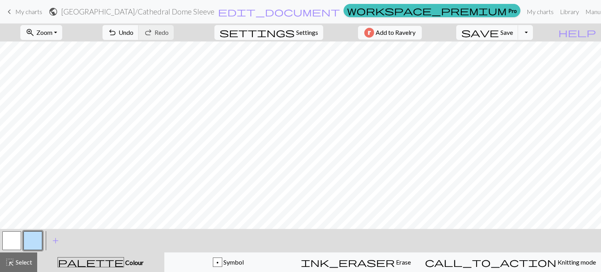
click at [12, 242] on button "button" at bounding box center [11, 240] width 19 height 19
click at [9, 242] on button "button" at bounding box center [11, 240] width 19 height 19
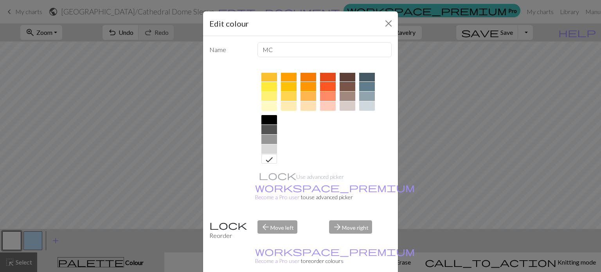
scroll to position [126, 0]
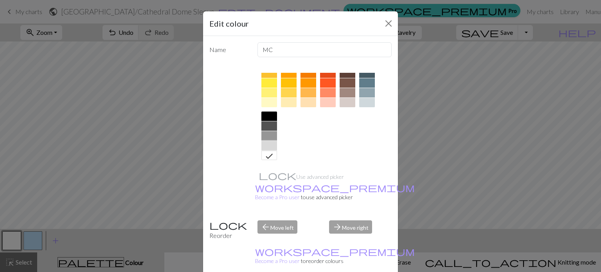
click at [263, 146] on div at bounding box center [269, 145] width 16 height 9
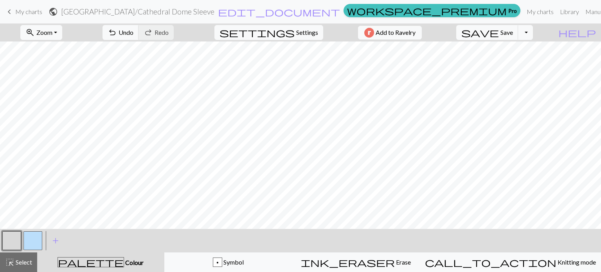
click at [36, 242] on button "button" at bounding box center [32, 240] width 19 height 19
click at [34, 241] on button "button" at bounding box center [32, 240] width 19 height 19
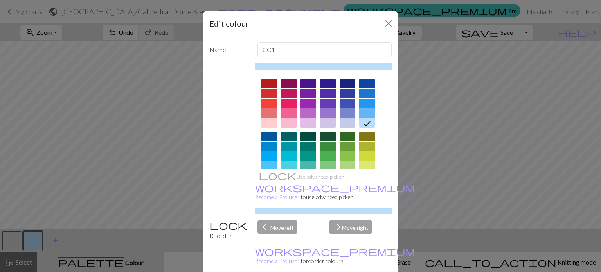
click at [364, 111] on div at bounding box center [367, 112] width 16 height 9
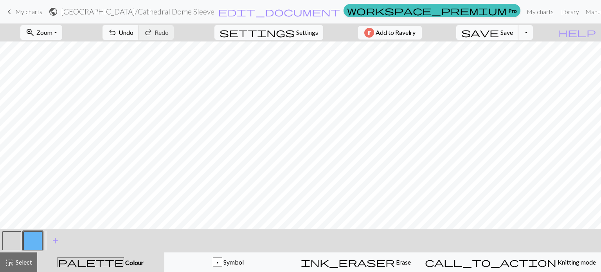
click at [515, 32] on button "save Save Save" at bounding box center [487, 32] width 62 height 15
click at [27, 12] on span "My charts" at bounding box center [28, 11] width 27 height 7
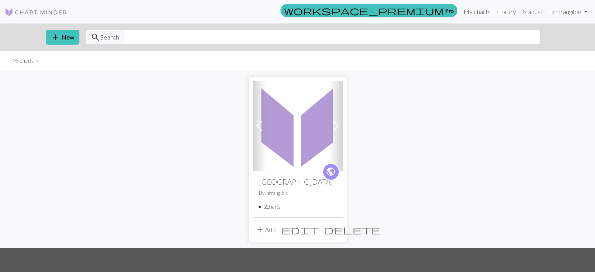
click at [265, 231] on button "add Add" at bounding box center [266, 229] width 26 height 15
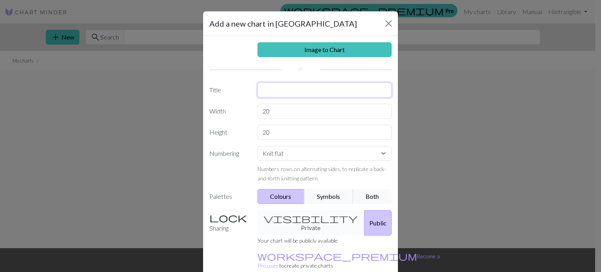
click at [272, 95] on input "text" at bounding box center [325, 90] width 135 height 15
type input "Cathedral Dome Body"
drag, startPoint x: 270, startPoint y: 110, endPoint x: 252, endPoint y: 111, distance: 17.6
click at [253, 111] on div "20" at bounding box center [325, 111] width 144 height 15
type input "12"
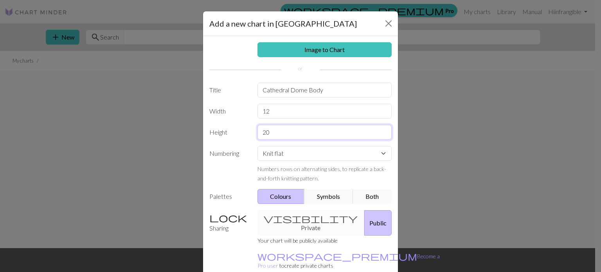
drag, startPoint x: 277, startPoint y: 130, endPoint x: 225, endPoint y: 131, distance: 51.3
click at [225, 131] on div "Height 20" at bounding box center [301, 132] width 192 height 15
type input "18"
click at [359, 153] on select "Knit flat Knit in the round Lace knitting Cross stitch" at bounding box center [325, 153] width 135 height 15
select select "round"
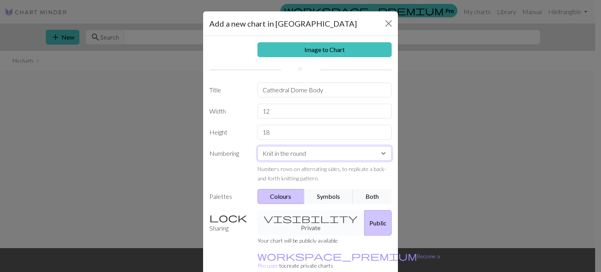
click at [258, 146] on select "Knit flat Knit in the round Lace knitting Cross stitch" at bounding box center [325, 153] width 135 height 15
click at [376, 199] on button "Both" at bounding box center [372, 196] width 39 height 15
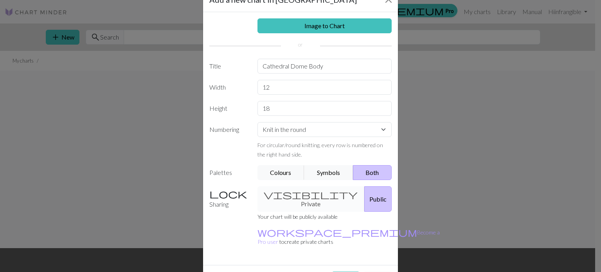
scroll to position [36, 0]
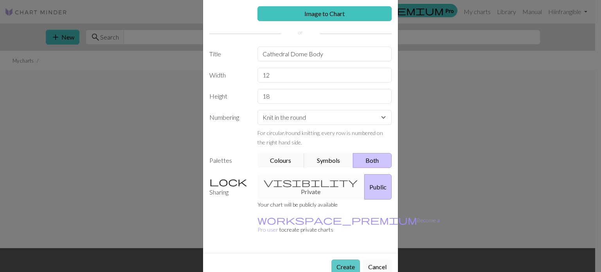
click at [345, 259] on button "Create" at bounding box center [345, 266] width 29 height 15
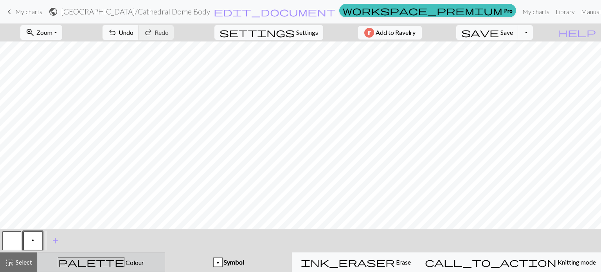
click at [124, 266] on span "Colour" at bounding box center [134, 262] width 20 height 7
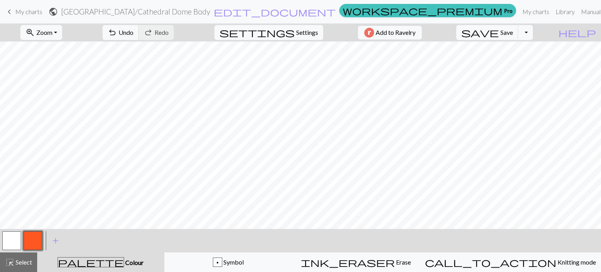
click at [11, 246] on button "button" at bounding box center [11, 240] width 19 height 19
click at [13, 239] on button "button" at bounding box center [11, 240] width 19 height 19
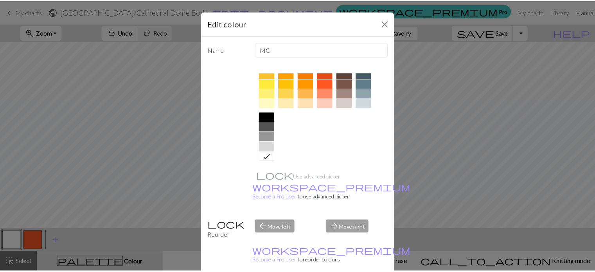
scroll to position [126, 0]
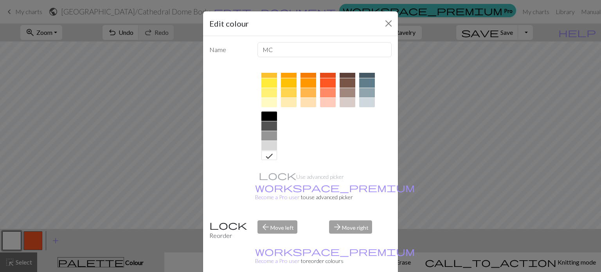
click at [270, 145] on div at bounding box center [269, 145] width 16 height 9
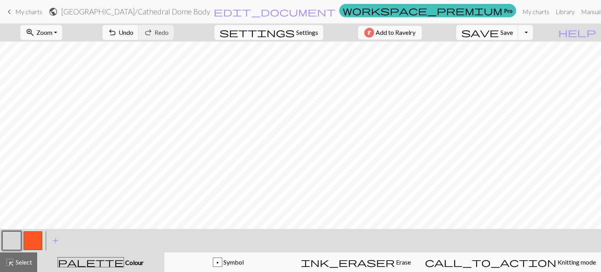
click at [35, 238] on button "button" at bounding box center [32, 240] width 19 height 19
click at [34, 240] on button "button" at bounding box center [32, 240] width 19 height 19
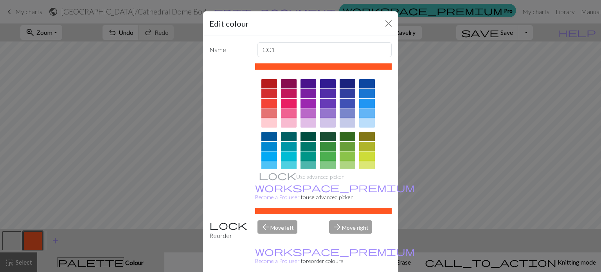
click at [346, 146] on div at bounding box center [348, 146] width 16 height 9
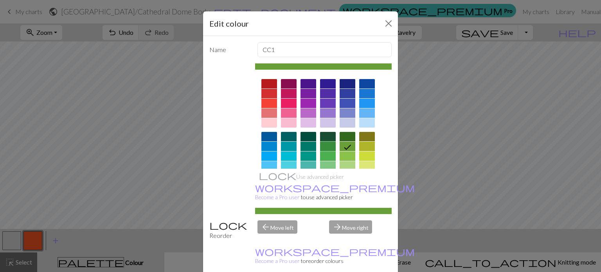
click at [322, 145] on div at bounding box center [328, 146] width 16 height 9
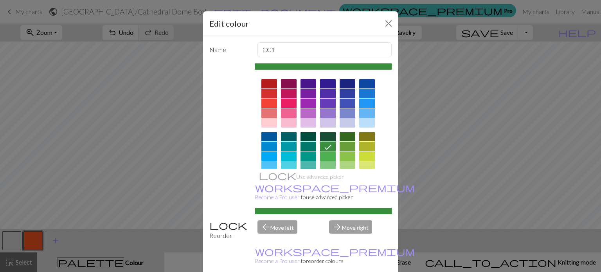
click at [342, 145] on div at bounding box center [348, 146] width 16 height 9
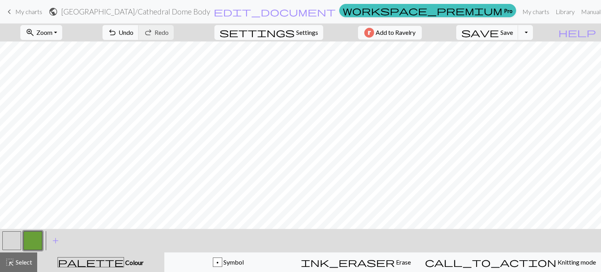
click at [12, 242] on button "button" at bounding box center [11, 240] width 19 height 19
click at [37, 239] on button "button" at bounding box center [32, 240] width 19 height 19
click at [513, 32] on span "Save" at bounding box center [507, 32] width 13 height 7
click at [304, 34] on span "Settings" at bounding box center [307, 32] width 22 height 9
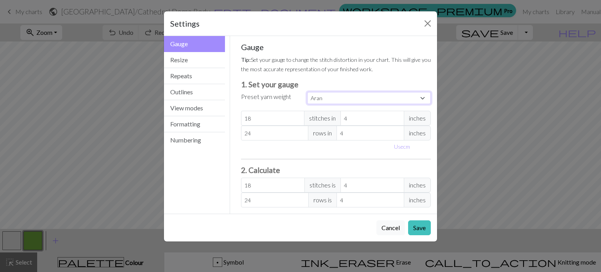
click at [357, 97] on select "Custom Square Lace Light Fingering Fingering Sport Double knit Worsted Aran Bul…" at bounding box center [369, 98] width 124 height 12
select select "dk"
click at [307, 92] on select "Custom Square Lace Light Fingering Fingering Sport Double knit Worsted Aran Bul…" at bounding box center [369, 98] width 124 height 12
type input "22"
type input "30"
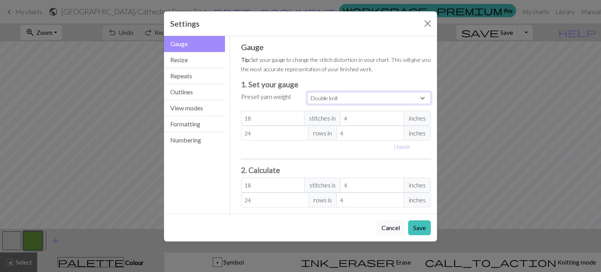
type input "22"
type input "30"
drag, startPoint x: 267, startPoint y: 133, endPoint x: 219, endPoint y: 129, distance: 48.7
click at [219, 129] on div "Gauge Gauge Resize Repeats Outlines View modes Formatting Numbering Gauge Resiz…" at bounding box center [300, 125] width 283 height 178
select select "custom"
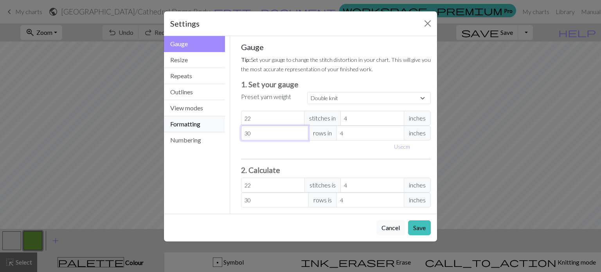
type input "2"
type input "28"
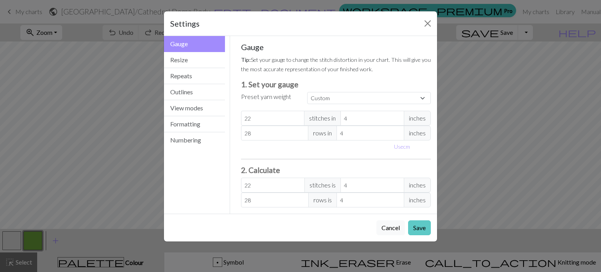
click at [420, 228] on button "Save" at bounding box center [419, 227] width 23 height 15
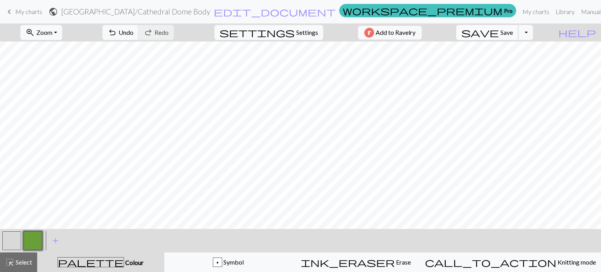
click at [499, 32] on span "save" at bounding box center [480, 32] width 38 height 11
click at [19, 8] on span "My charts" at bounding box center [28, 11] width 27 height 7
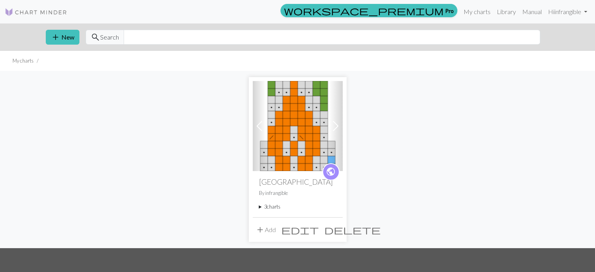
click at [267, 207] on summary "3 charts" at bounding box center [297, 206] width 77 height 7
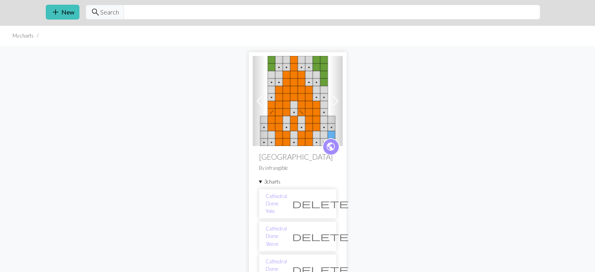
scroll to position [39, 0]
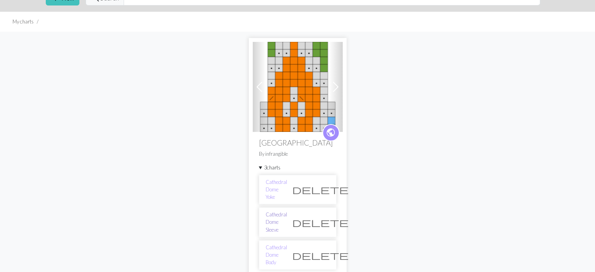
click at [285, 211] on link "Cathedral Dome Sleeve" at bounding box center [277, 222] width 22 height 23
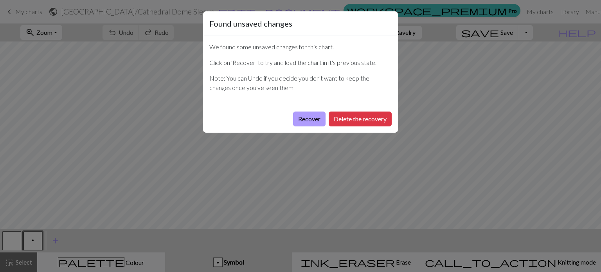
click at [304, 121] on button "Recover" at bounding box center [309, 119] width 32 height 15
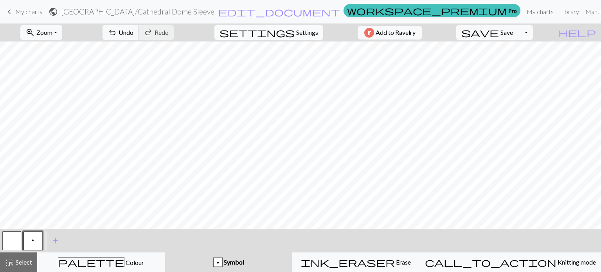
click at [300, 33] on span "Settings" at bounding box center [307, 32] width 22 height 9
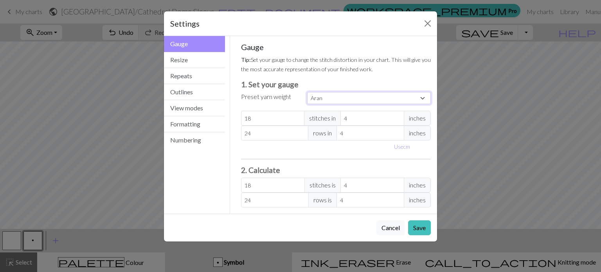
click at [380, 98] on select "Custom Square Lace Light Fingering Fingering Sport Double knit Worsted Aran Bul…" at bounding box center [369, 98] width 124 height 12
select select "dk"
click at [307, 92] on select "Custom Square Lace Light Fingering Fingering Sport Double knit Worsted Aran Bul…" at bounding box center [369, 98] width 124 height 12
type input "22"
type input "30"
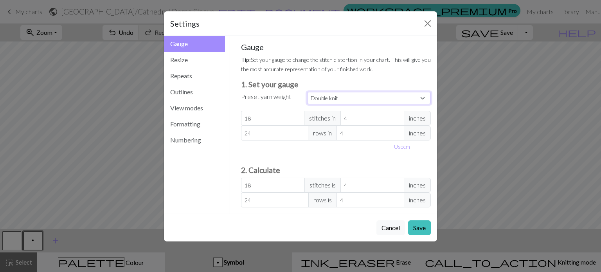
type input "22"
type input "30"
select select "custom"
type input "29"
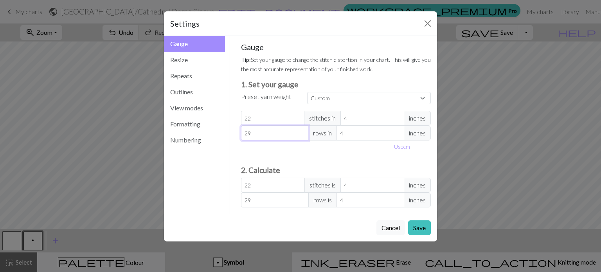
click at [302, 134] on input "29" at bounding box center [275, 133] width 68 height 15
type input "28"
click at [302, 134] on input "28" at bounding box center [275, 133] width 68 height 15
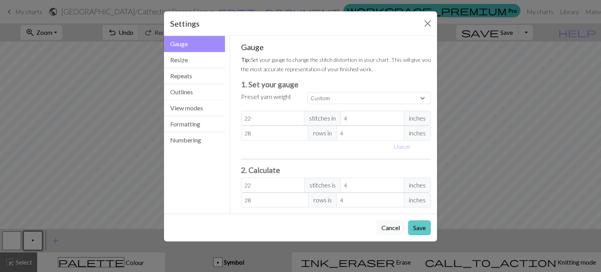
click at [426, 229] on button "Save" at bounding box center [419, 227] width 23 height 15
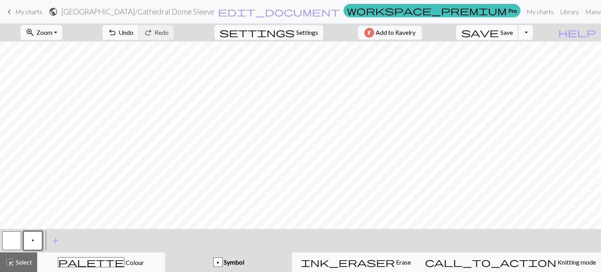
click at [513, 32] on span "Save" at bounding box center [507, 32] width 13 height 7
click at [24, 14] on span "My charts" at bounding box center [28, 11] width 27 height 7
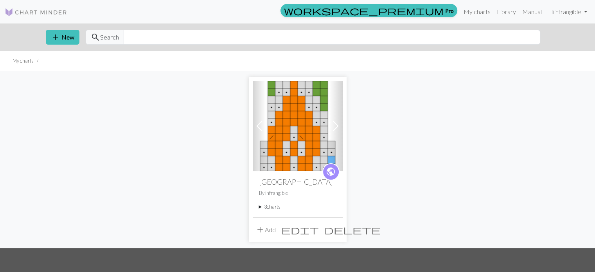
click at [260, 207] on summary "3 charts" at bounding box center [297, 206] width 77 height 7
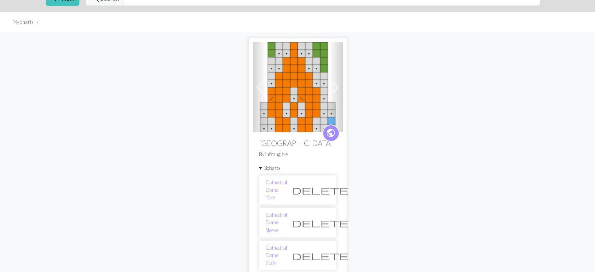
scroll to position [39, 0]
click at [286, 183] on link "Cathedral Dome Yoke" at bounding box center [277, 189] width 22 height 23
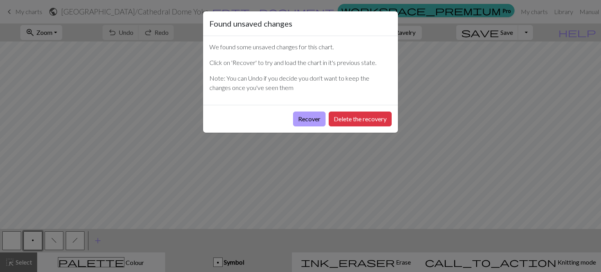
click at [312, 122] on button "Recover" at bounding box center [309, 119] width 32 height 15
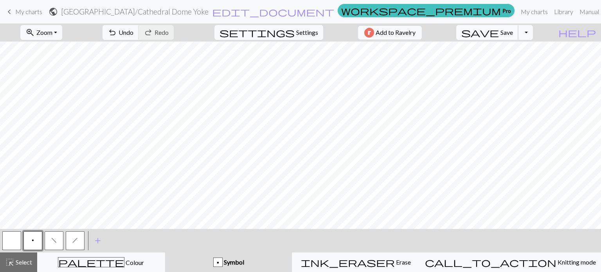
click at [513, 34] on span "Save" at bounding box center [507, 32] width 13 height 7
click at [533, 33] on button "Toggle Dropdown" at bounding box center [525, 32] width 15 height 15
click at [19, 11] on span "My charts" at bounding box center [28, 11] width 27 height 7
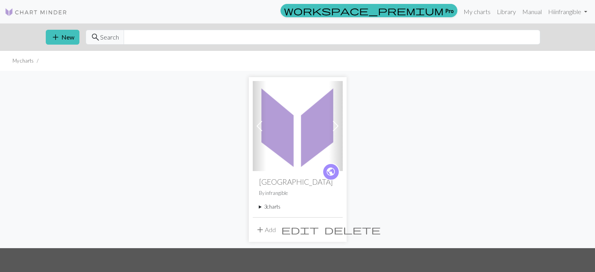
click at [337, 127] on span at bounding box center [336, 126] width 13 height 13
click at [268, 207] on summary "3 charts" at bounding box center [297, 206] width 77 height 7
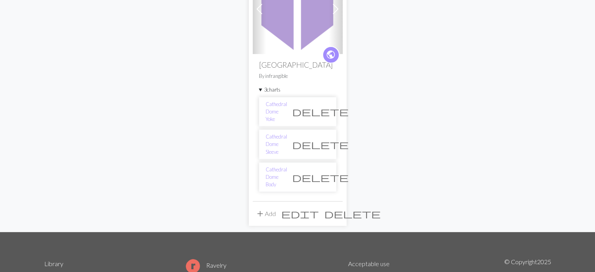
scroll to position [117, 0]
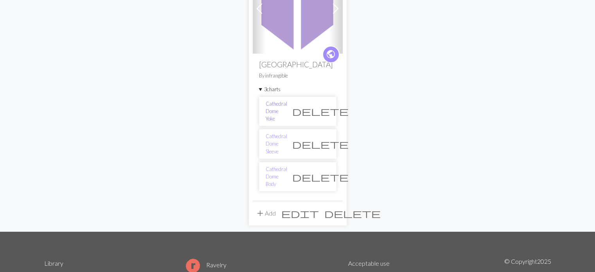
click at [282, 109] on link "Cathedral Dome Yoke" at bounding box center [277, 111] width 22 height 23
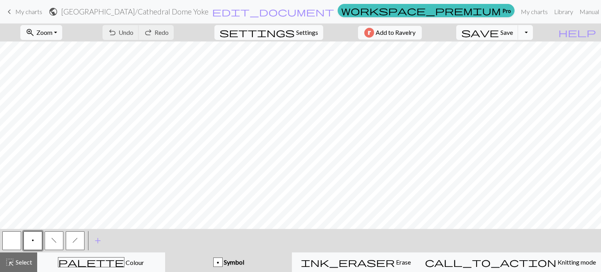
click at [533, 31] on button "Toggle Dropdown" at bounding box center [525, 32] width 15 height 15
click at [518, 62] on button "save_alt Download" at bounding box center [468, 62] width 129 height 13
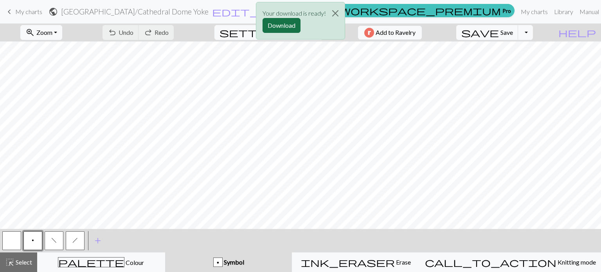
click at [286, 28] on button "Download" at bounding box center [282, 25] width 38 height 15
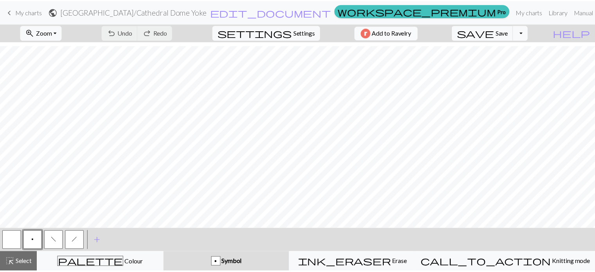
scroll to position [78, 0]
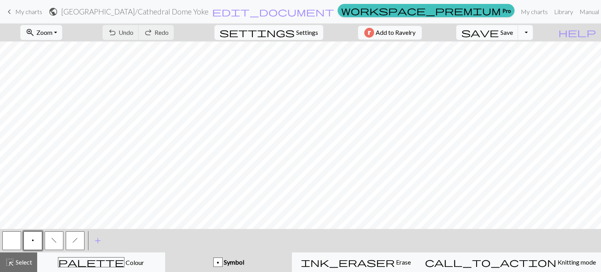
click at [533, 29] on button "Toggle Dropdown" at bounding box center [525, 32] width 15 height 15
click at [520, 50] on button "file_copy Save a copy" at bounding box center [468, 49] width 129 height 13
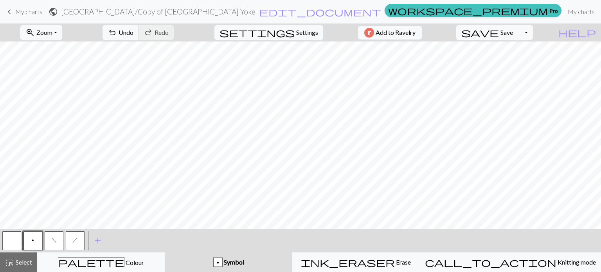
click at [15, 11] on span "My charts" at bounding box center [28, 11] width 27 height 7
click at [513, 34] on span "Save" at bounding box center [507, 32] width 13 height 7
click at [13, 15] on span "keyboard_arrow_left" at bounding box center [9, 11] width 9 height 11
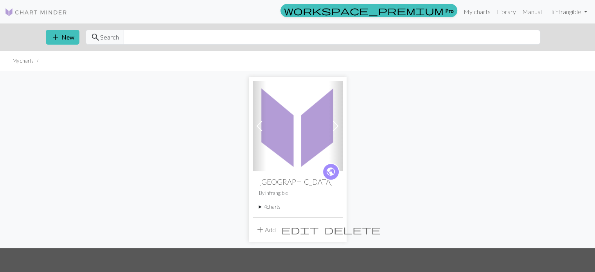
click at [269, 207] on summary "4 charts" at bounding box center [297, 206] width 77 height 7
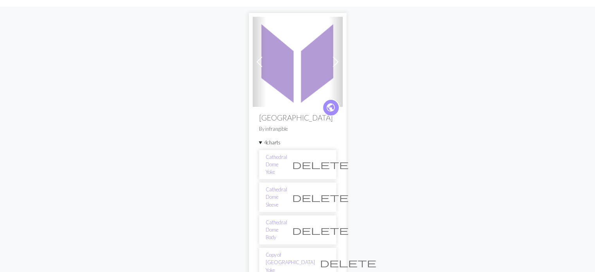
scroll to position [78, 0]
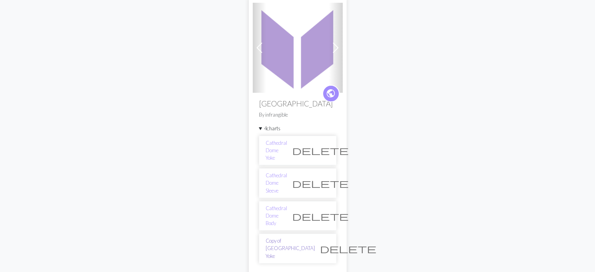
click at [281, 237] on link "Copy of Cathedral Dome Yoke" at bounding box center [290, 248] width 49 height 23
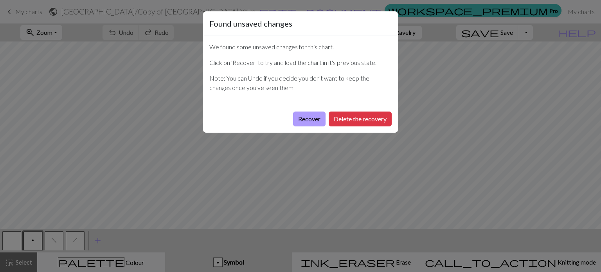
click at [306, 119] on button "Recover" at bounding box center [309, 119] width 32 height 15
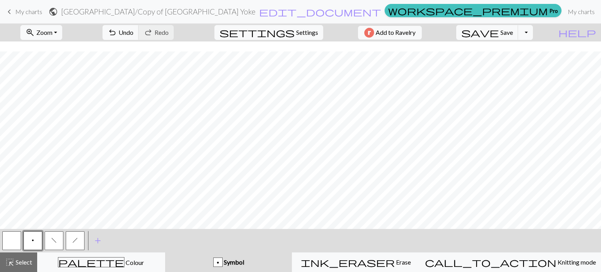
scroll to position [78, 0]
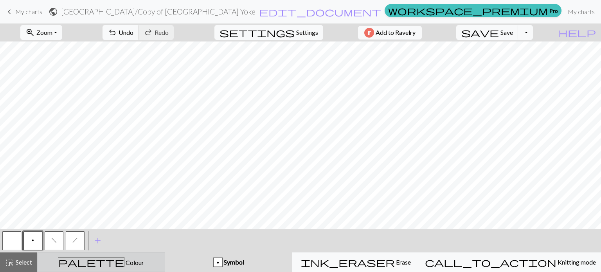
click at [124, 263] on span "Colour" at bounding box center [134, 262] width 20 height 7
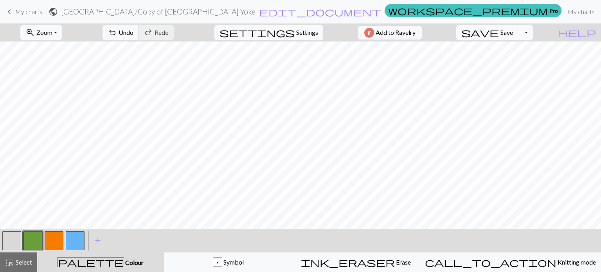
click at [49, 241] on button "button" at bounding box center [54, 240] width 19 height 19
click at [117, 33] on span "undo" at bounding box center [112, 32] width 9 height 11
click at [78, 239] on button "button" at bounding box center [75, 240] width 19 height 19
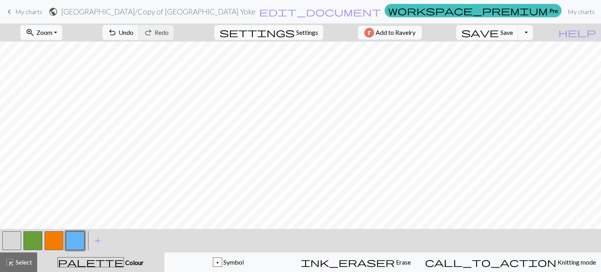
click at [33, 241] on button "button" at bounding box center [32, 240] width 19 height 19
click at [68, 238] on button "button" at bounding box center [75, 240] width 19 height 19
click at [34, 240] on button "button" at bounding box center [32, 240] width 19 height 19
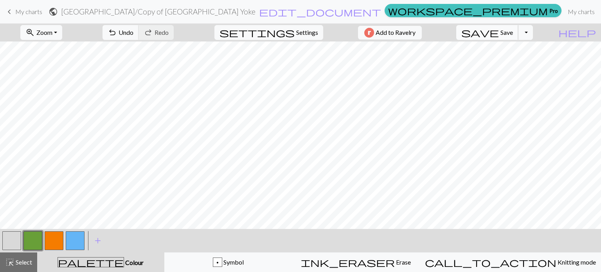
click at [513, 32] on span "Save" at bounding box center [507, 32] width 13 height 7
click at [533, 35] on button "Toggle Dropdown" at bounding box center [525, 32] width 15 height 15
click at [524, 65] on button "save_alt Download" at bounding box center [468, 62] width 129 height 13
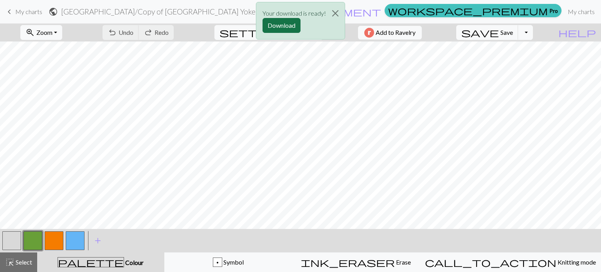
click at [274, 24] on button "Download" at bounding box center [282, 25] width 38 height 15
